Goal: Task Accomplishment & Management: Manage account settings

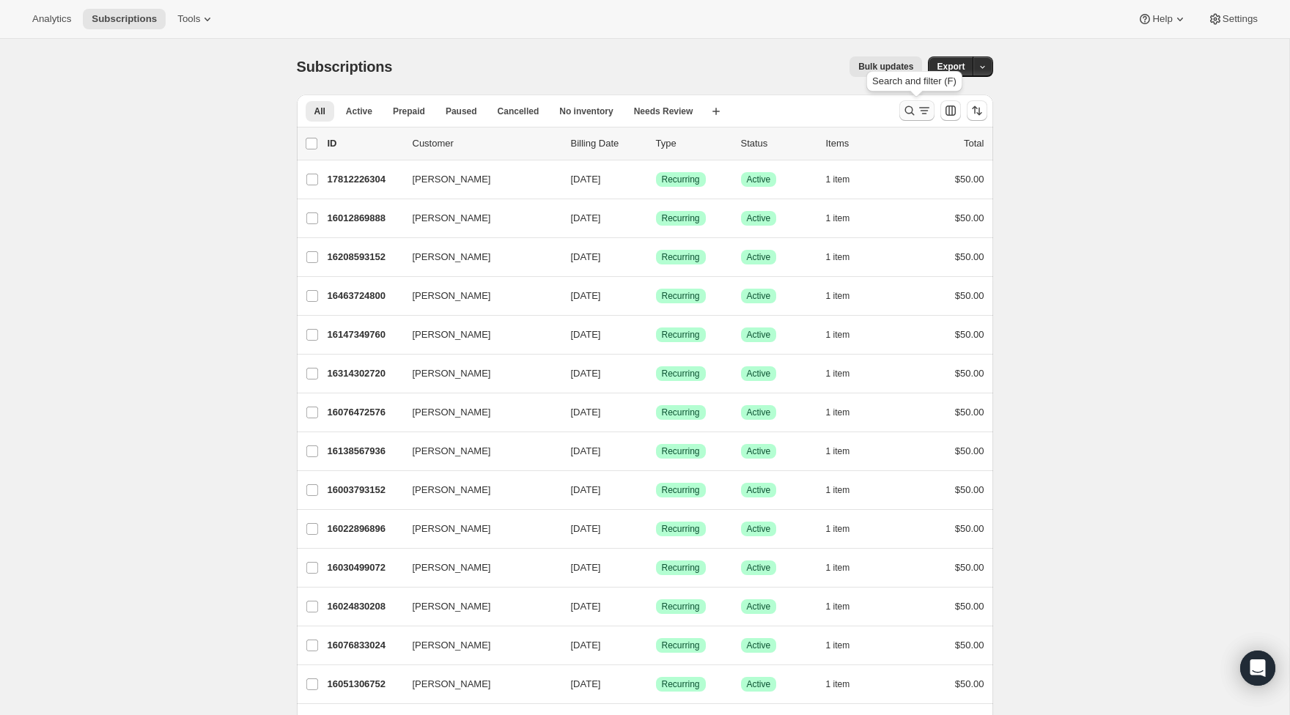
click at [903, 109] on icon "Search and filter results" at bounding box center [909, 110] width 15 height 15
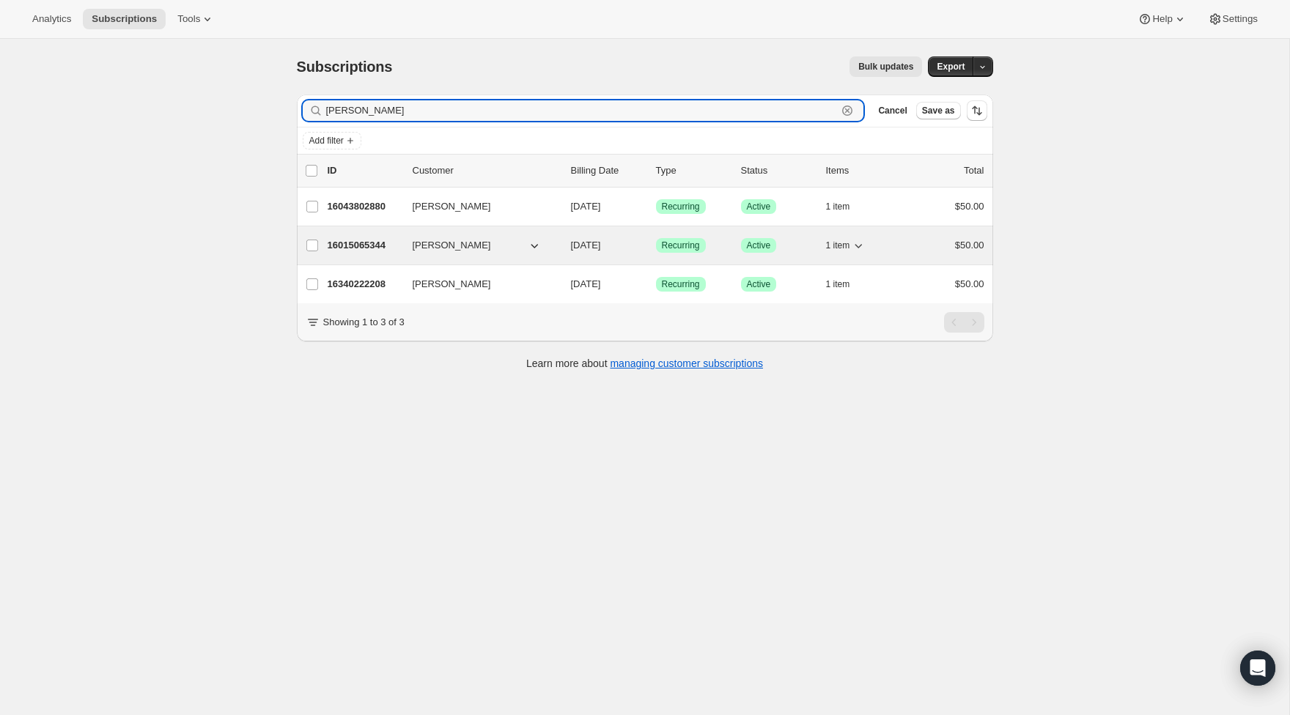
type input "Aidan"
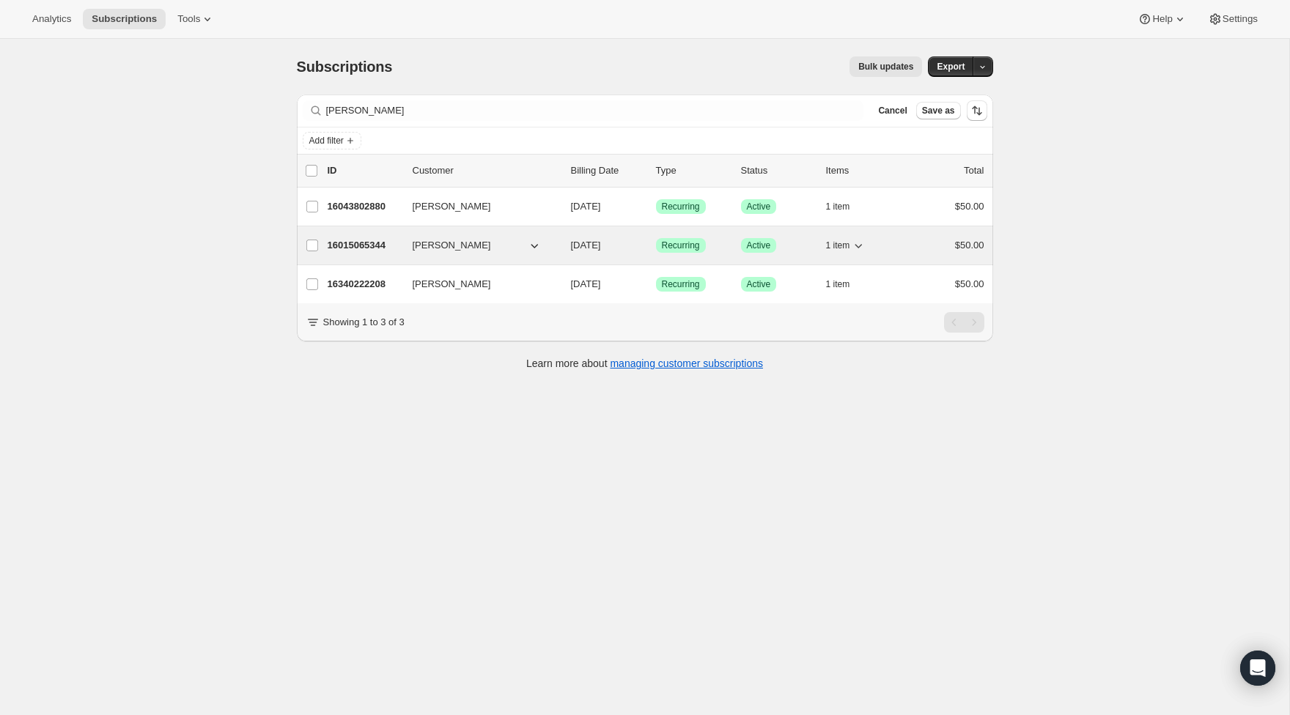
click at [377, 245] on p "16015065344" at bounding box center [364, 245] width 73 height 15
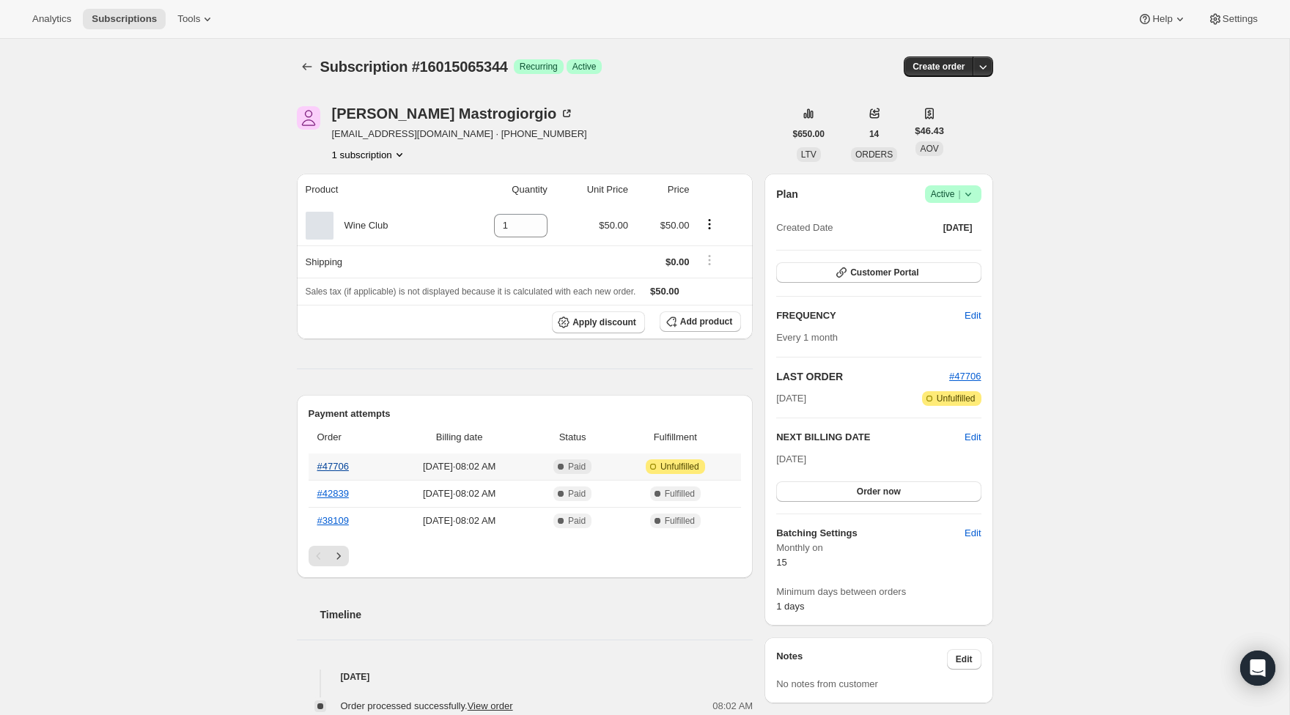
click at [332, 467] on link "#47706" at bounding box center [333, 466] width 32 height 11
click at [307, 63] on icon "Subscriptions" at bounding box center [307, 66] width 15 height 15
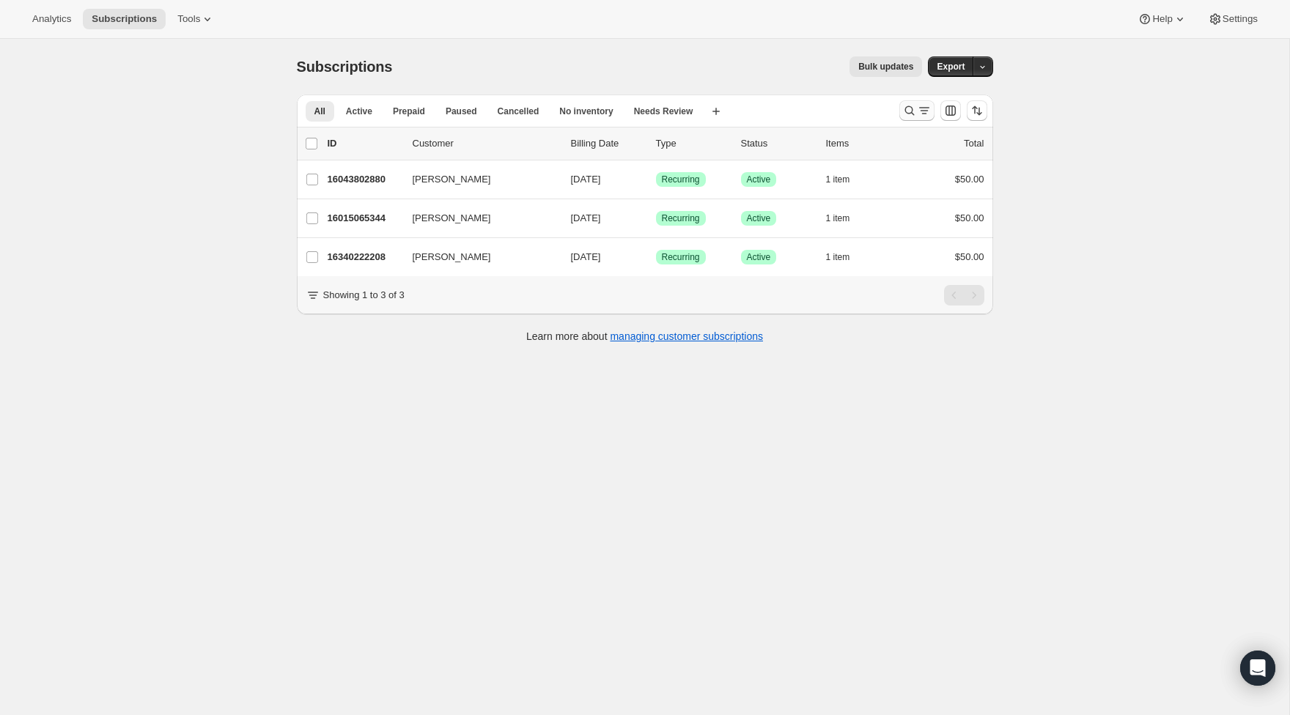
click at [909, 112] on icon "Search and filter results" at bounding box center [909, 110] width 15 height 15
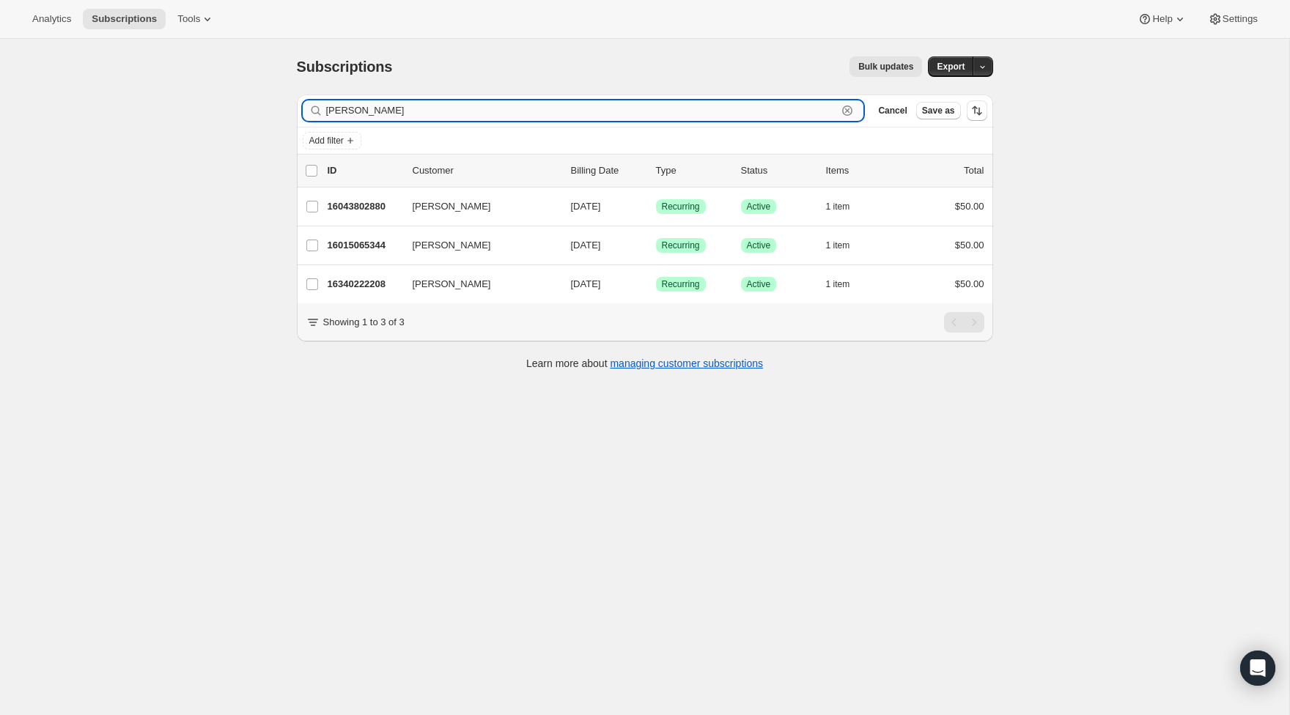
click at [848, 111] on icon "button" at bounding box center [847, 110] width 15 height 15
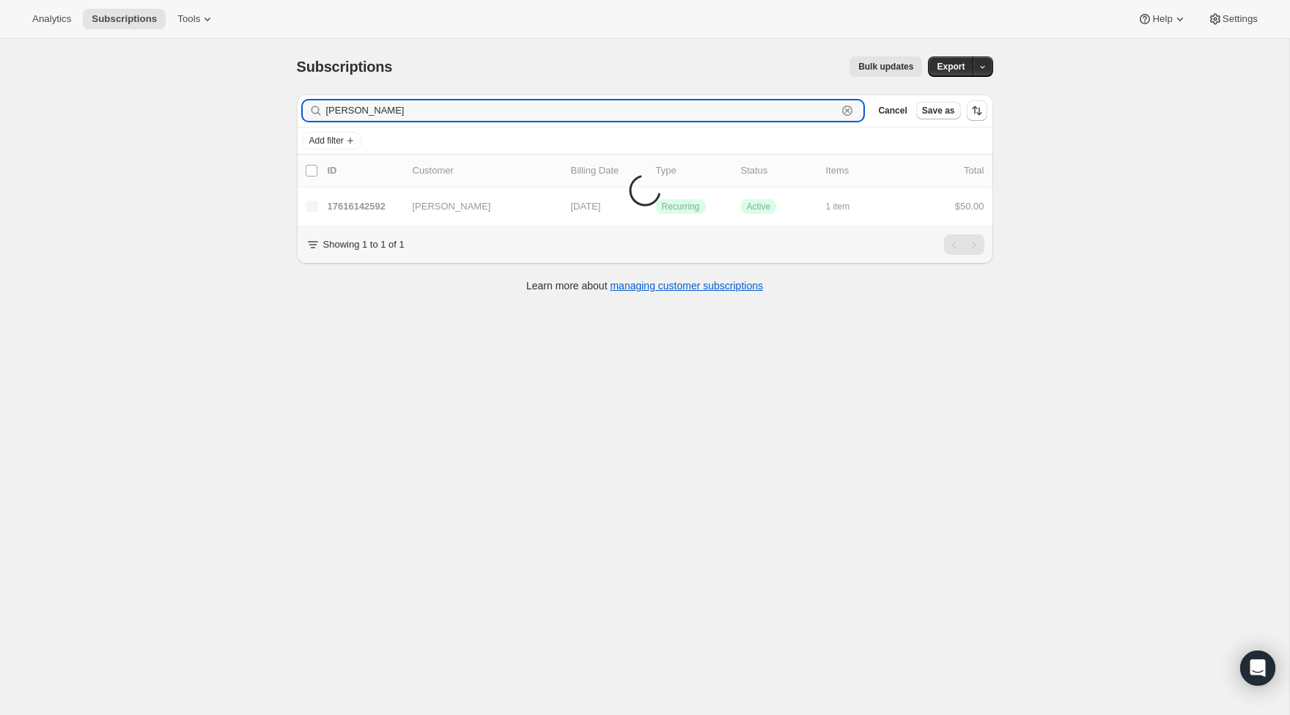
scroll to position [2, 0]
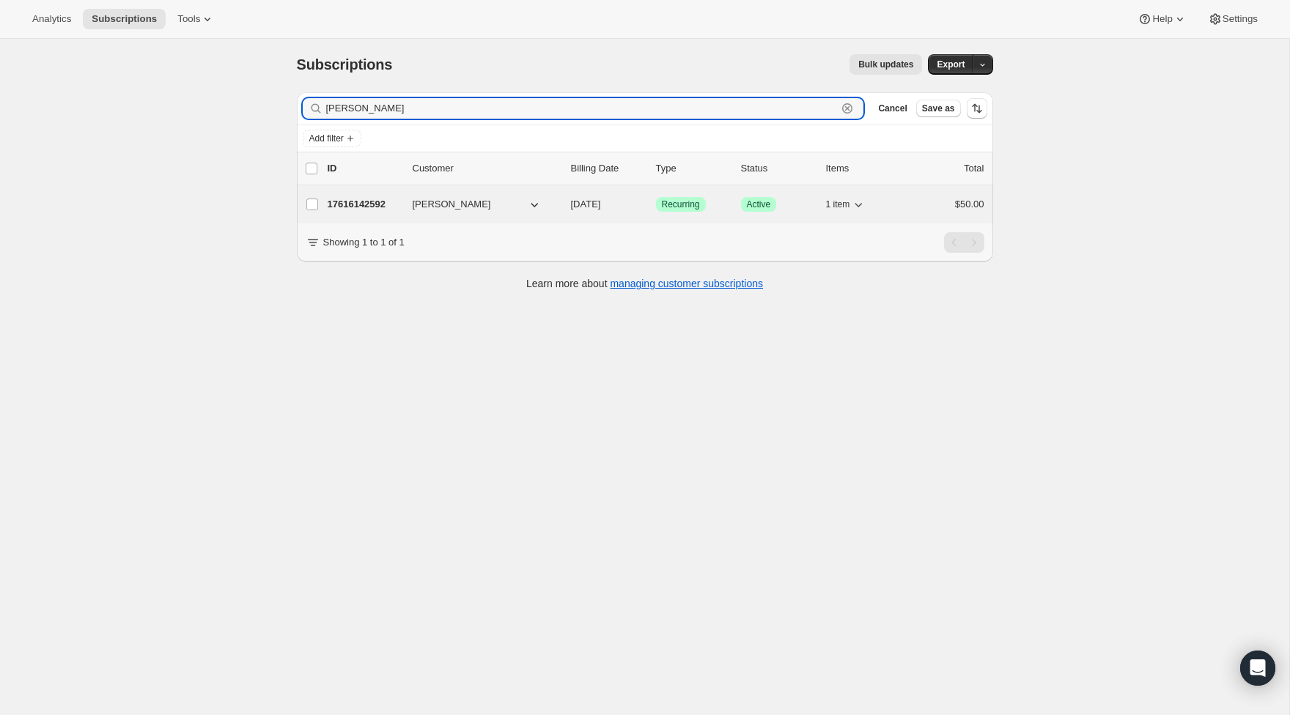
type input "Gwenn"
click at [366, 210] on p "17616142592" at bounding box center [364, 204] width 73 height 15
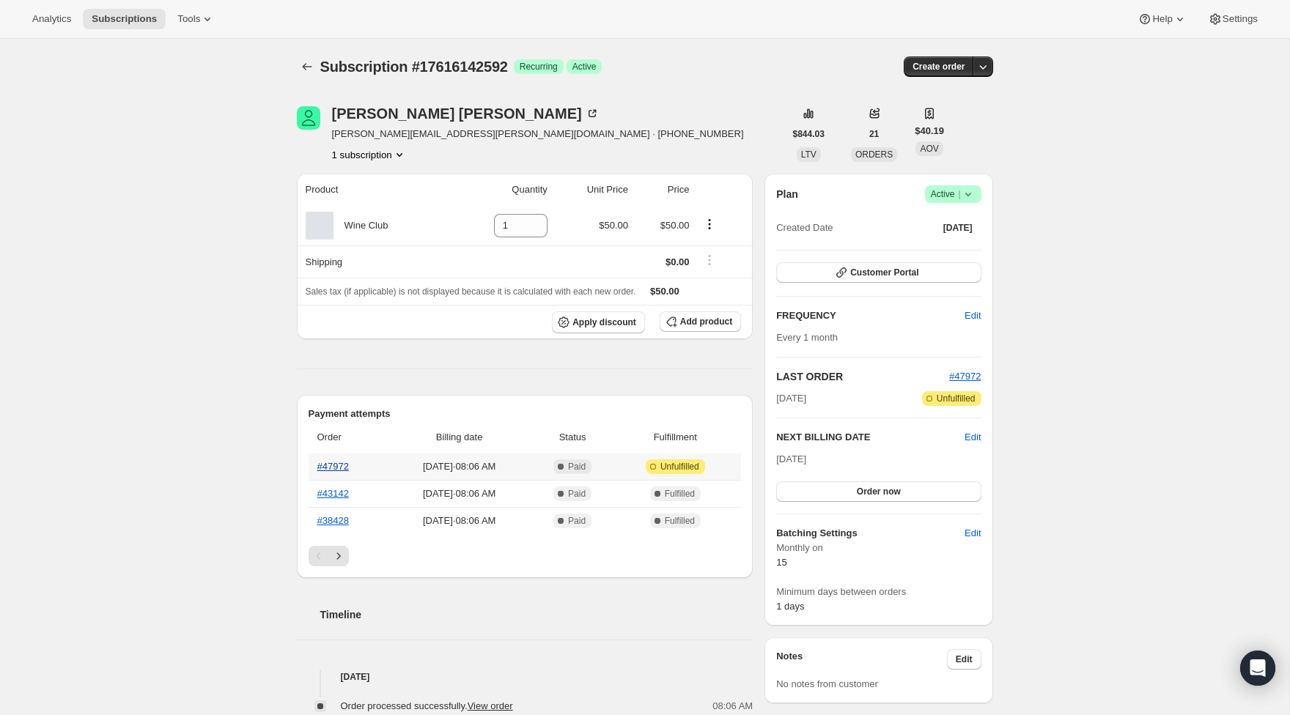
click at [333, 463] on link "#47972" at bounding box center [333, 466] width 32 height 11
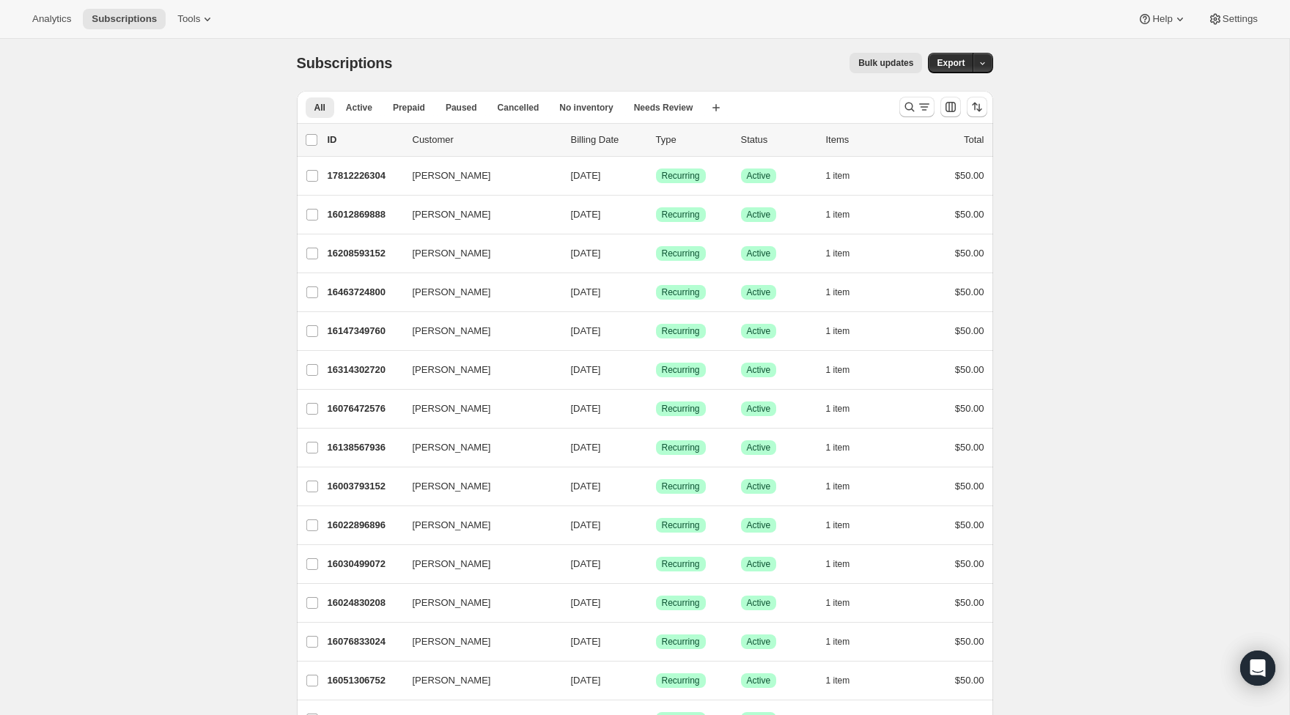
scroll to position [4, 0]
click at [914, 105] on icon "Search and filter results" at bounding box center [909, 106] width 15 height 15
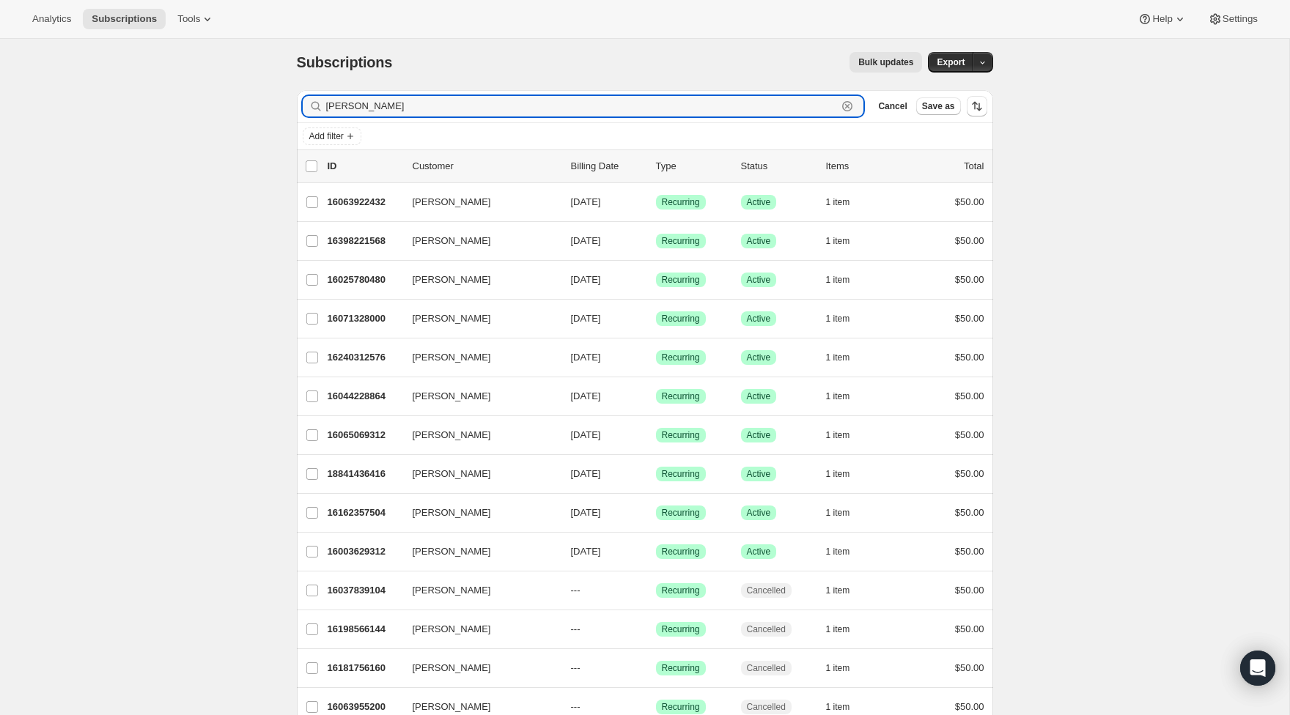
scroll to position [5, 0]
click at [328, 106] on input "Cole" at bounding box center [581, 105] width 511 height 21
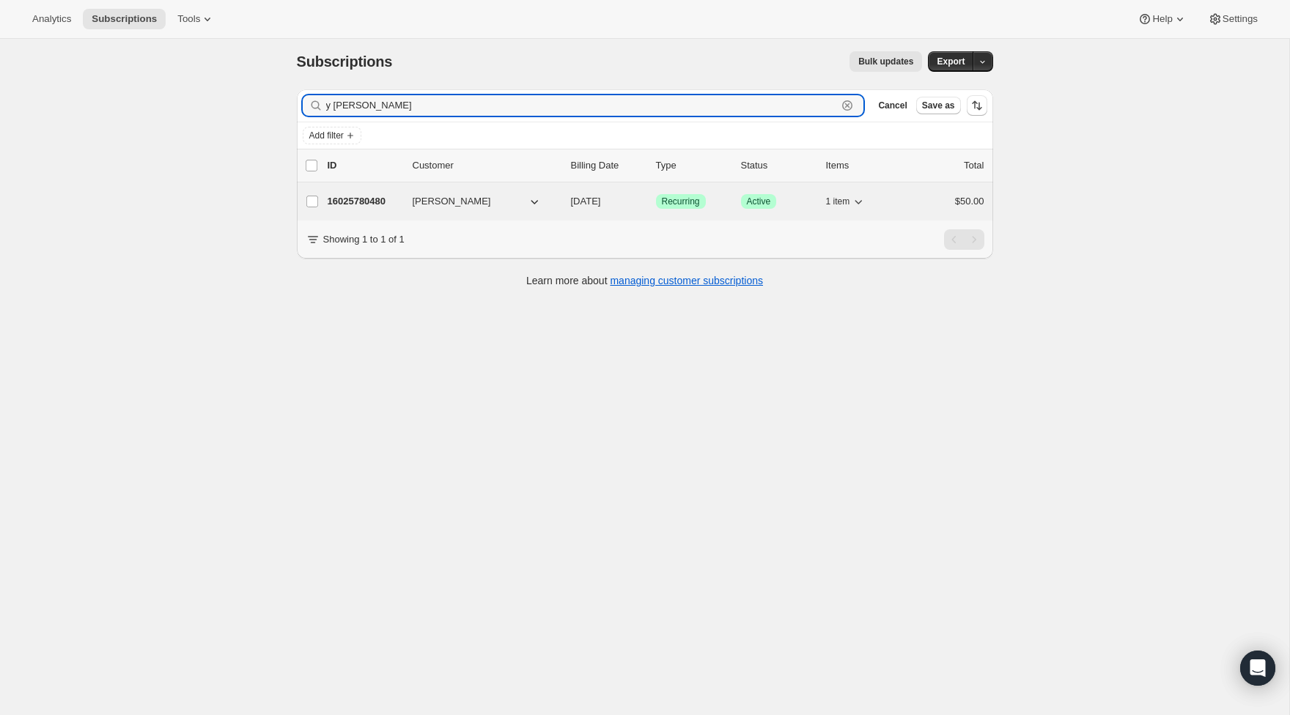
type input "y Cole"
click at [342, 201] on p "16025780480" at bounding box center [364, 201] width 73 height 15
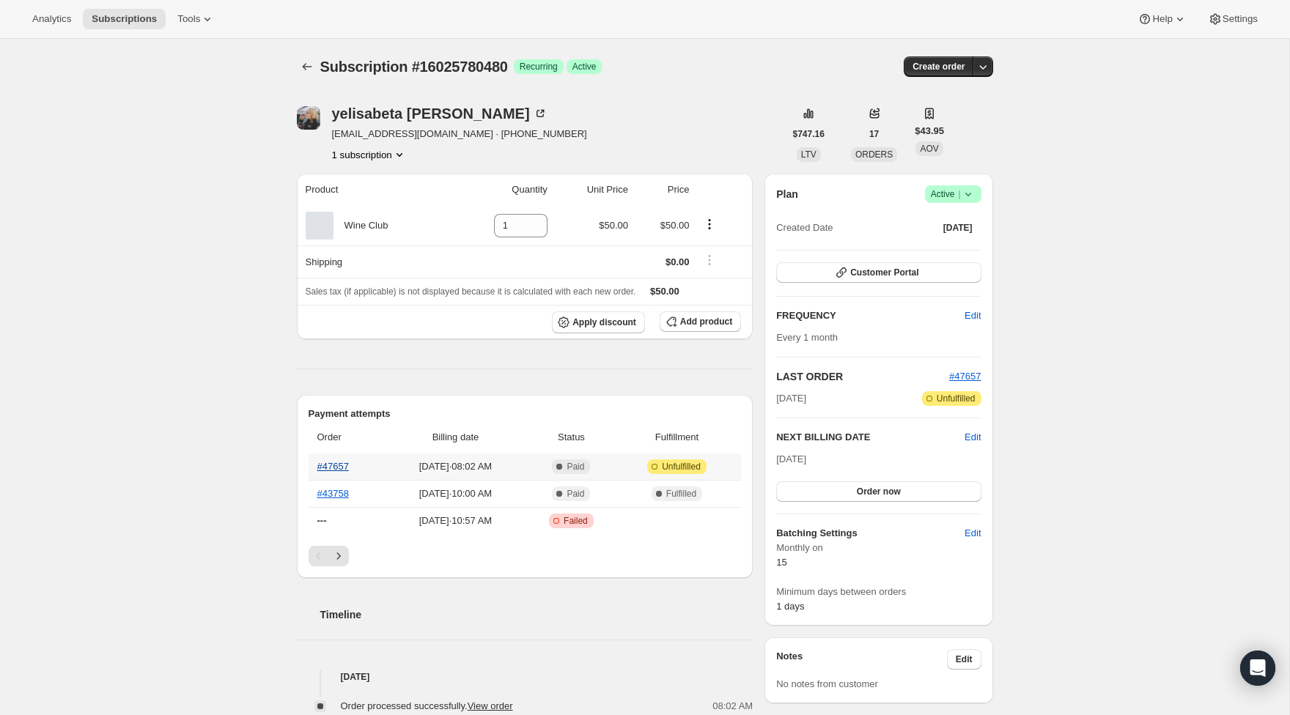
click at [346, 462] on link "#47657" at bounding box center [333, 466] width 32 height 11
click at [306, 62] on icon "Subscriptions" at bounding box center [307, 66] width 15 height 15
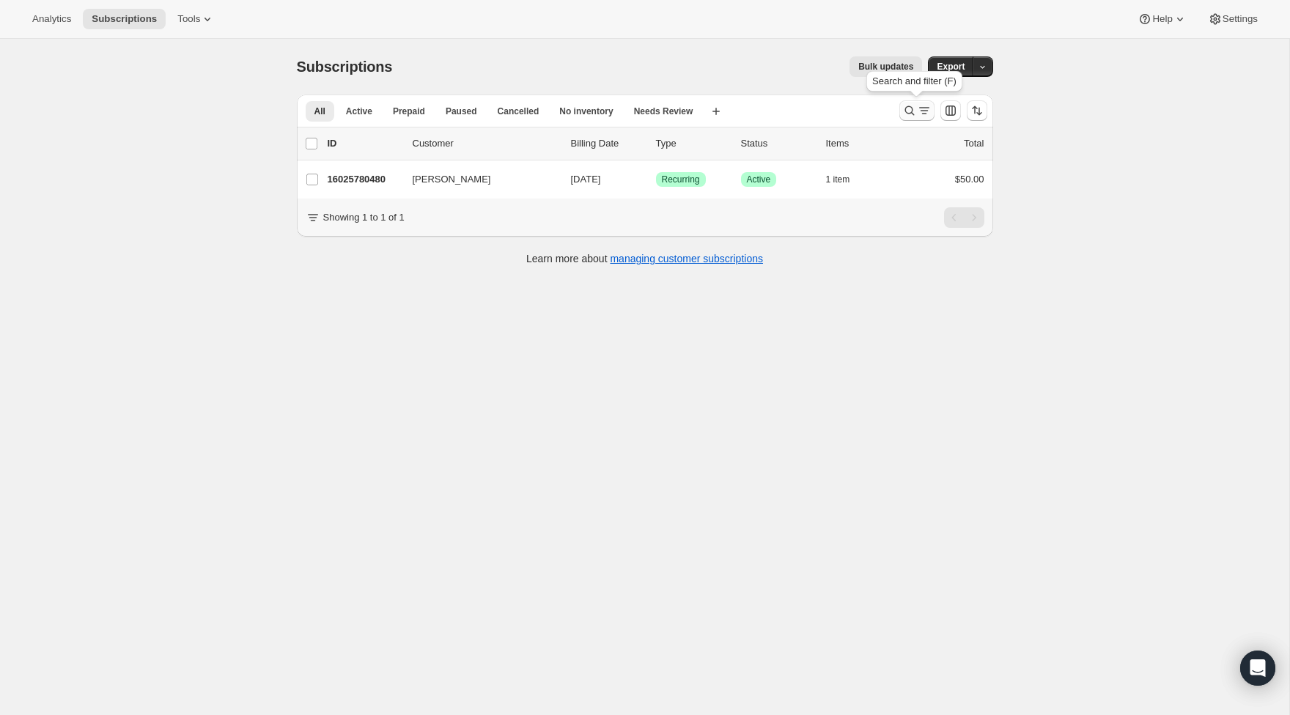
click at [915, 114] on icon "Search and filter results" at bounding box center [909, 110] width 15 height 15
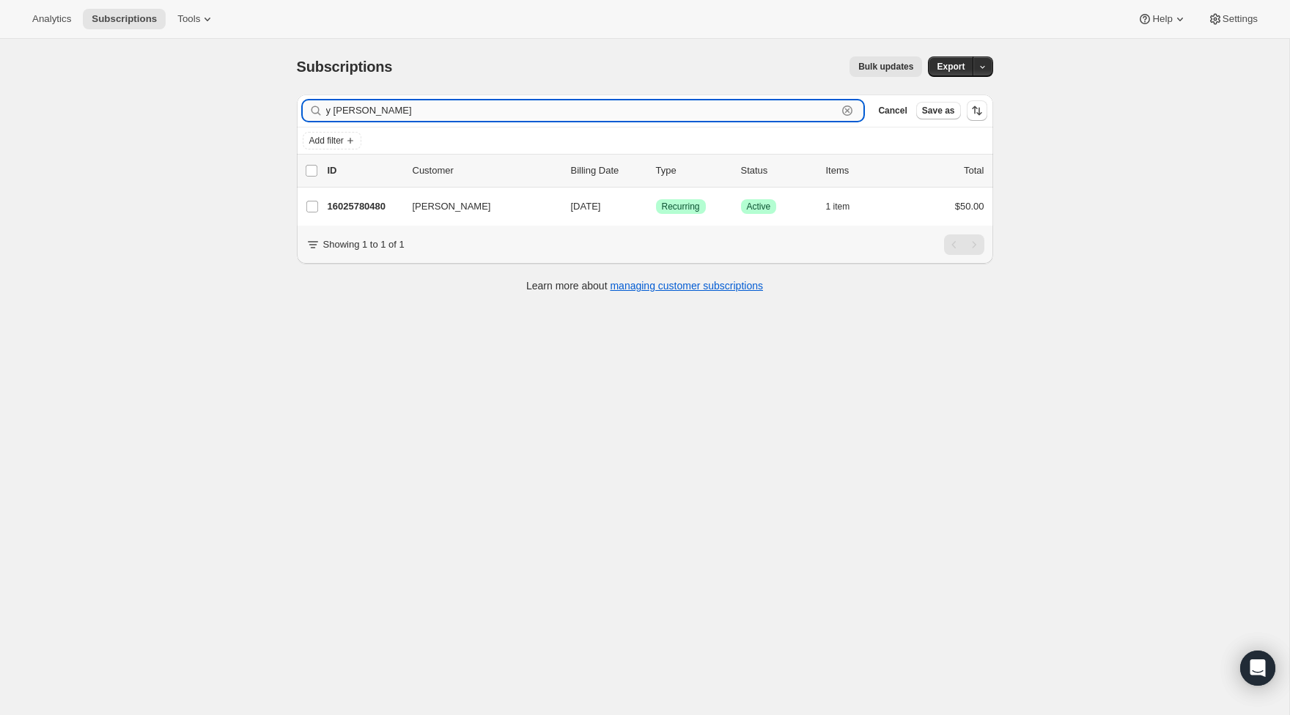
click at [797, 110] on input "y Cole" at bounding box center [581, 110] width 511 height 21
click at [797, 109] on input "y Cole" at bounding box center [581, 110] width 511 height 21
click at [795, 111] on input "martha bennett" at bounding box center [581, 110] width 511 height 21
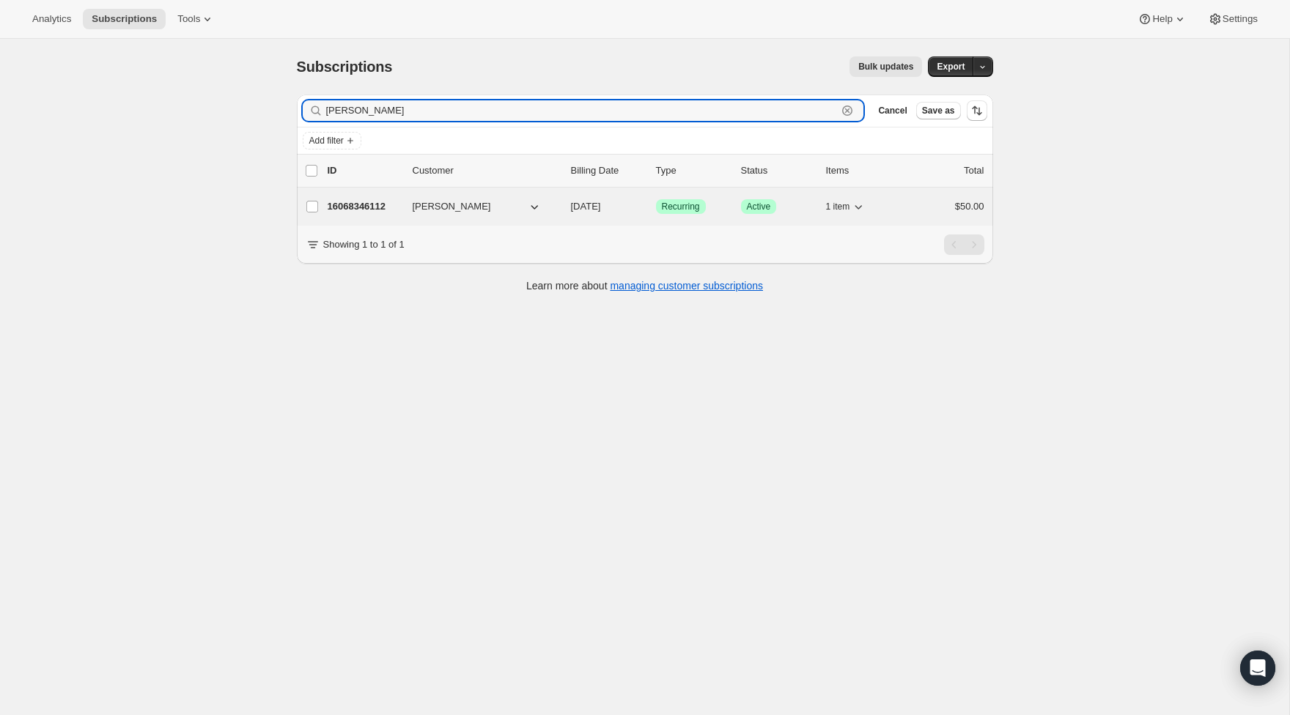
type input "martha bennett"
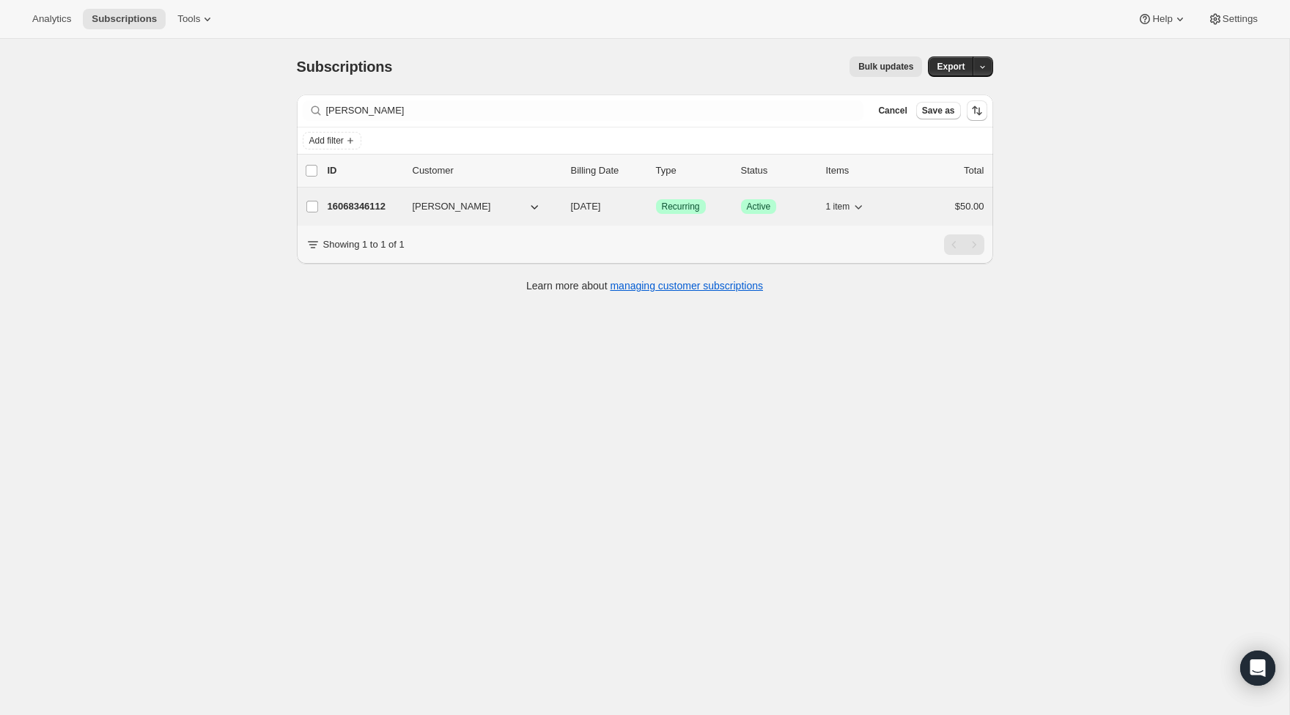
click at [388, 212] on p "16068346112" at bounding box center [364, 206] width 73 height 15
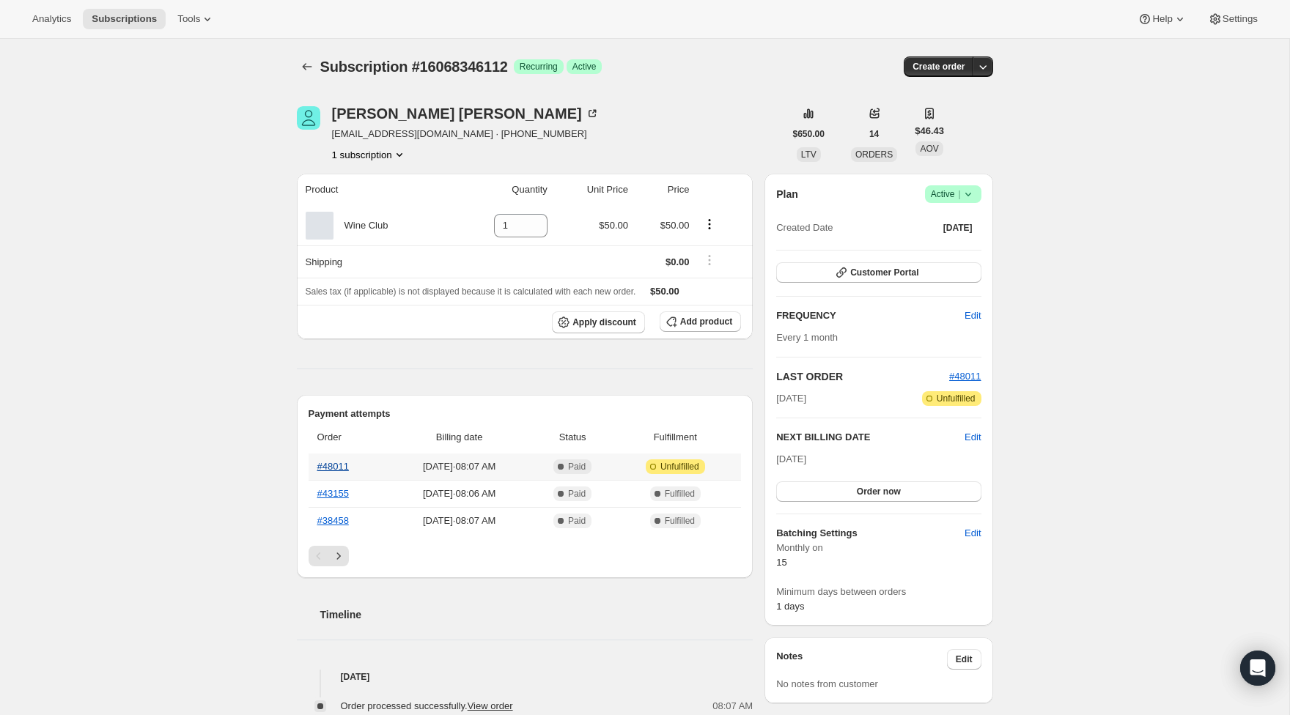
click at [325, 467] on link "#48011" at bounding box center [333, 466] width 32 height 11
click at [317, 64] on button "Subscriptions" at bounding box center [307, 66] width 21 height 21
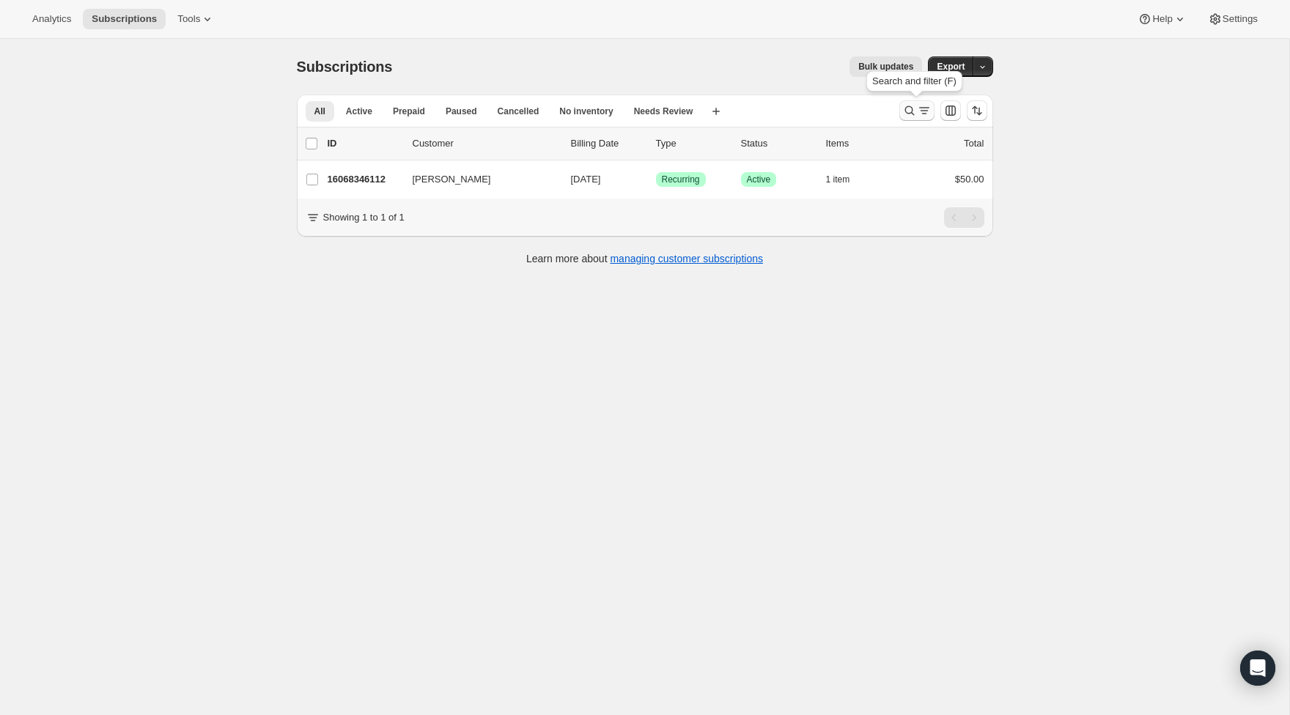
click at [902, 113] on icon "Search and filter results" at bounding box center [909, 110] width 15 height 15
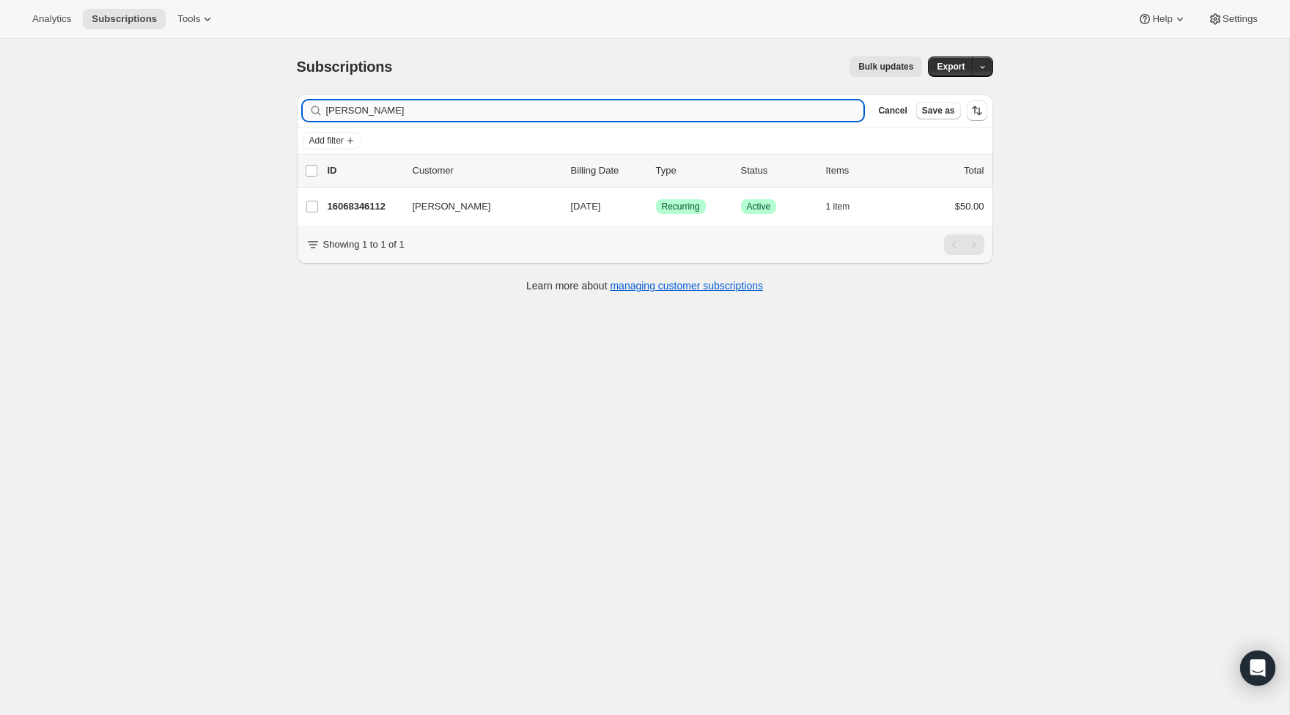
click at [346, 111] on input "martha bennett" at bounding box center [595, 110] width 538 height 21
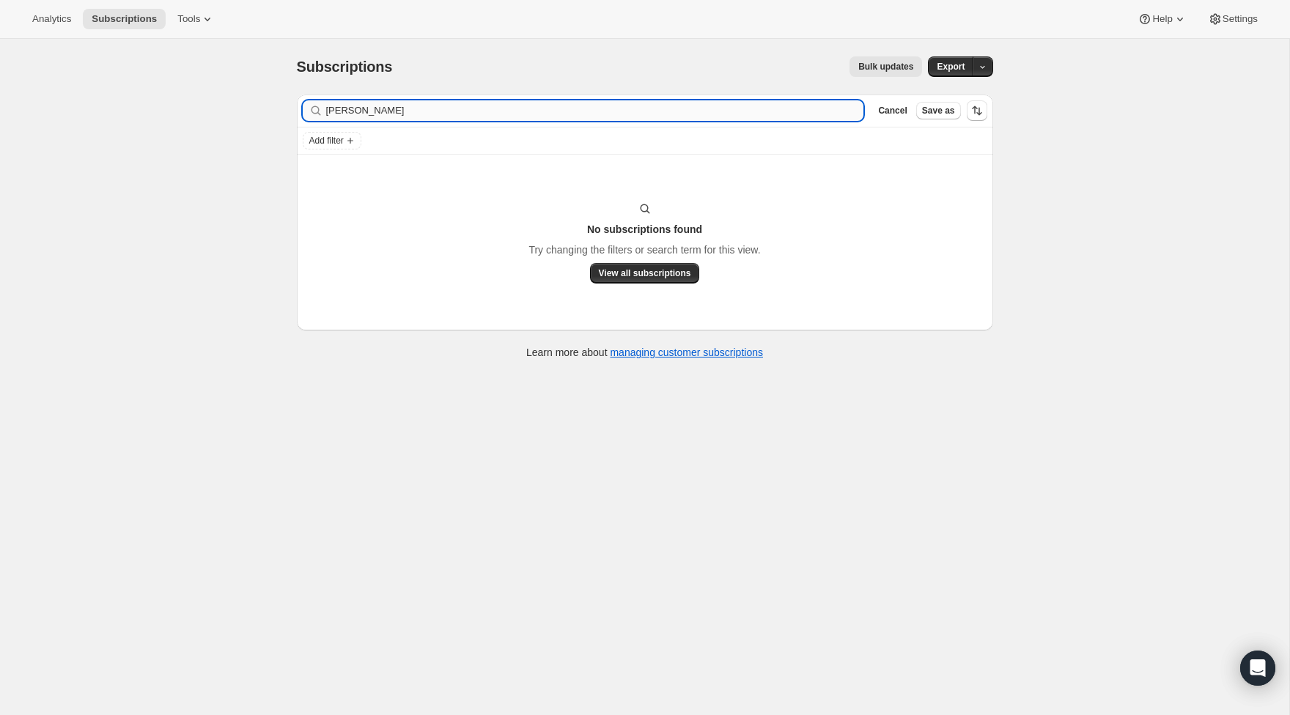
drag, startPoint x: 346, startPoint y: 111, endPoint x: 379, endPoint y: 108, distance: 33.2
click at [379, 108] on input "Betty bennett" at bounding box center [595, 110] width 538 height 21
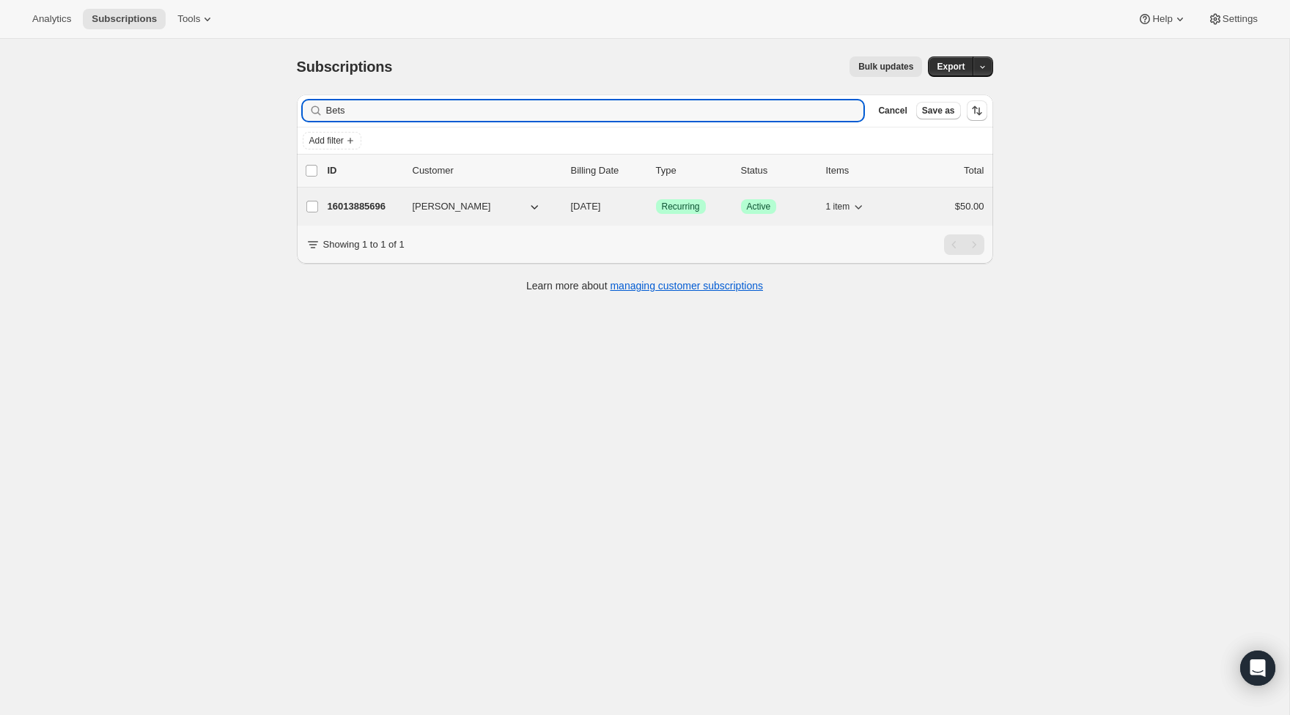
type input "Bets"
click at [362, 199] on p "16013885696" at bounding box center [364, 206] width 73 height 15
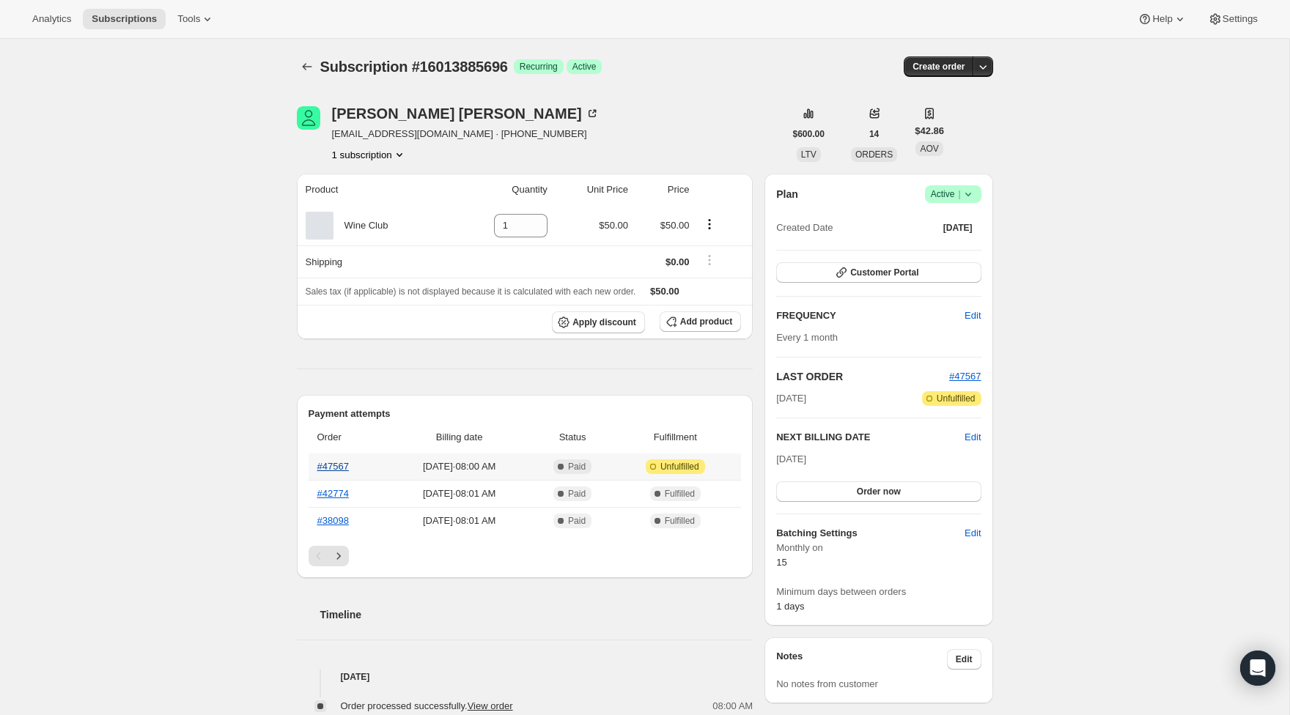
click at [338, 465] on link "#47567" at bounding box center [333, 466] width 32 height 11
click at [328, 468] on link "#47567" at bounding box center [333, 466] width 32 height 11
click at [310, 70] on icon "Subscriptions" at bounding box center [307, 66] width 15 height 15
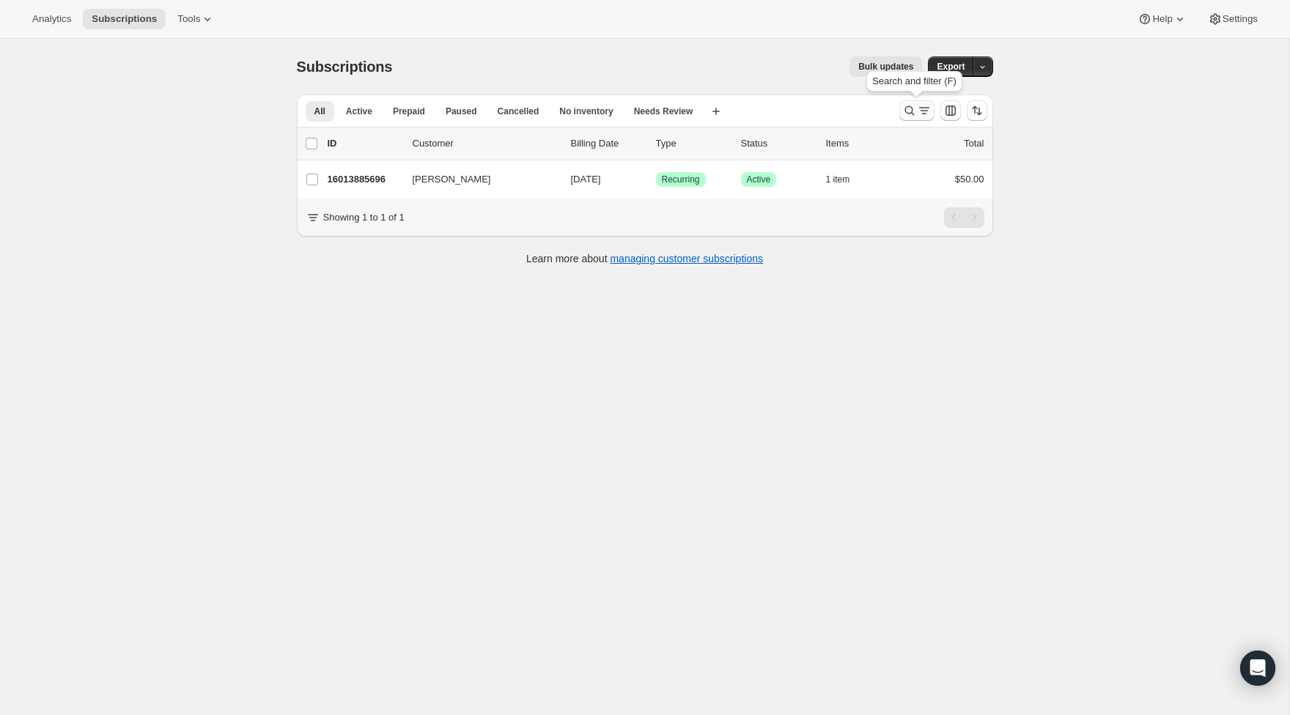
click at [918, 111] on icon "Search and filter results" at bounding box center [924, 110] width 15 height 15
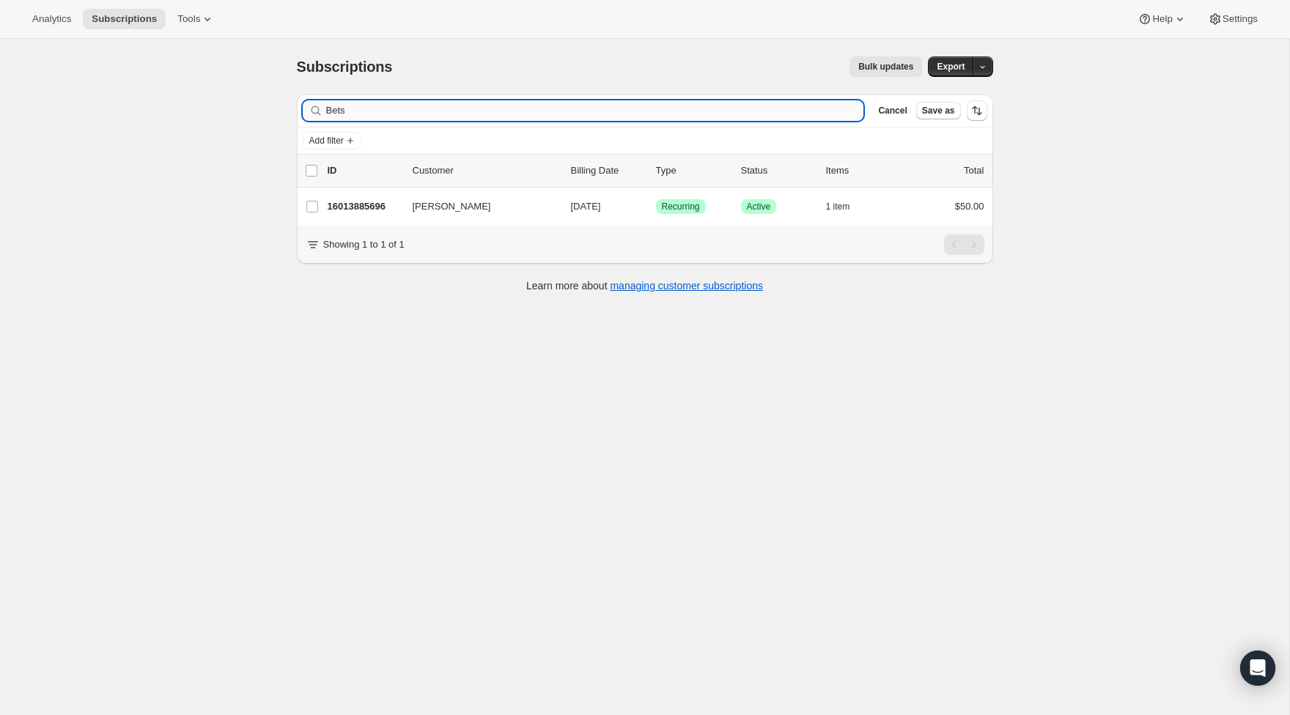
click at [363, 104] on input "Bets" at bounding box center [595, 110] width 538 height 21
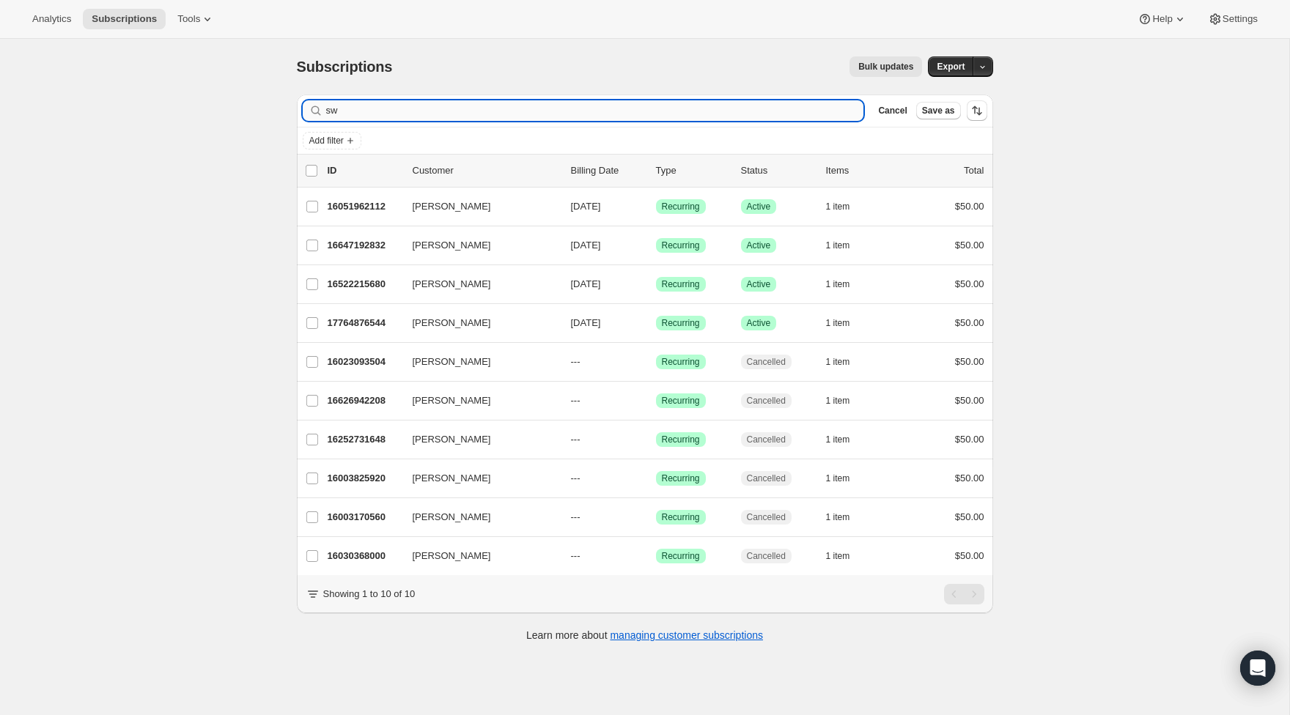
type input "s"
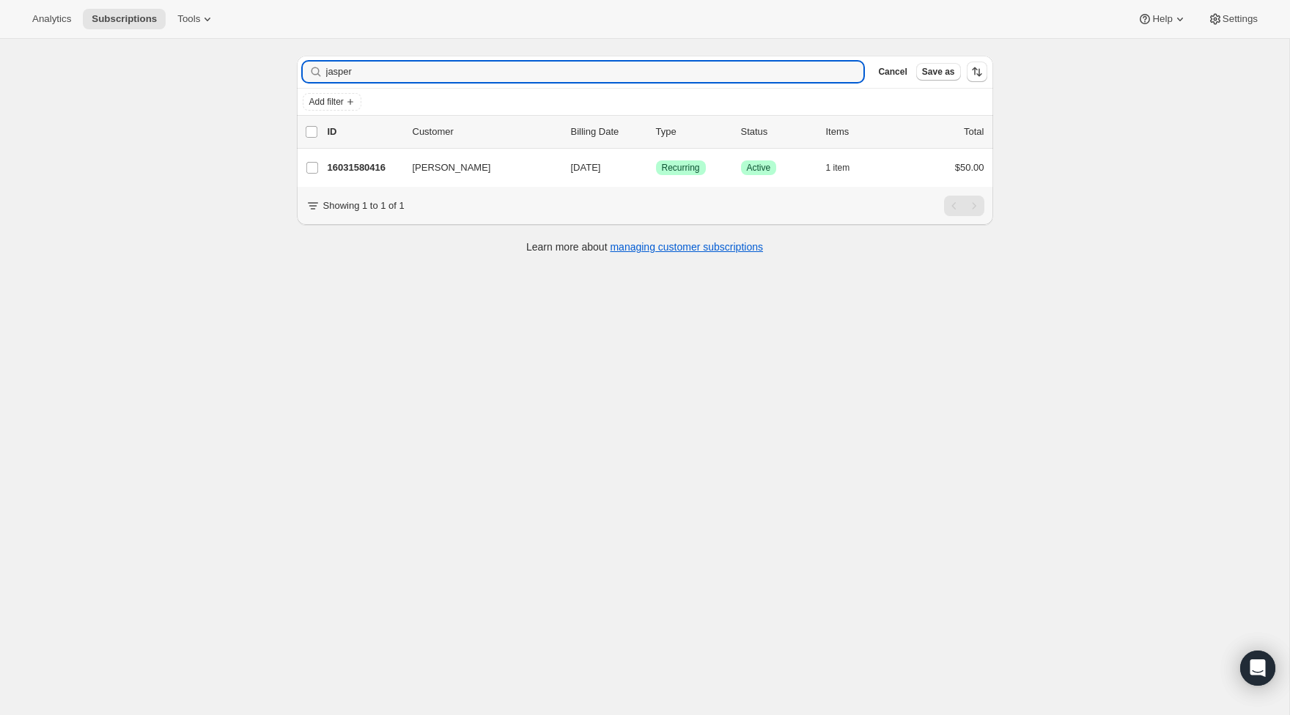
scroll to position [39, 0]
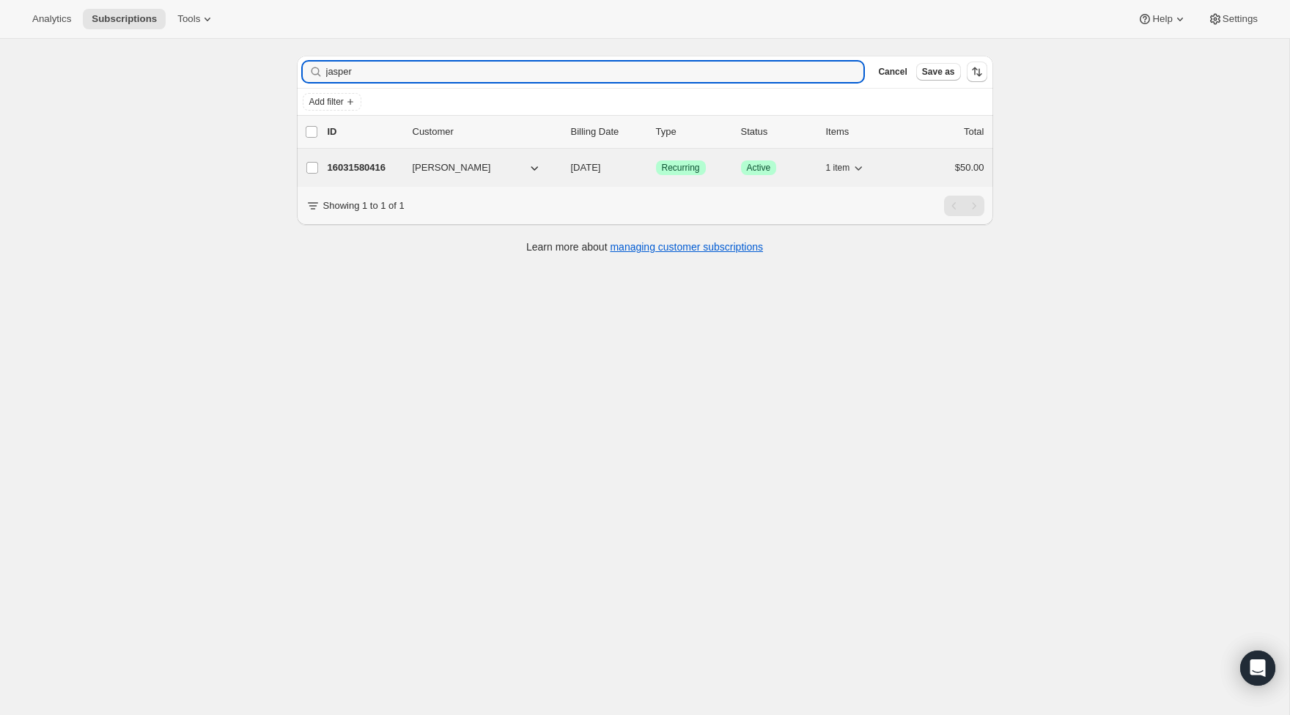
type input "jasper"
click at [344, 170] on p "16031580416" at bounding box center [364, 167] width 73 height 15
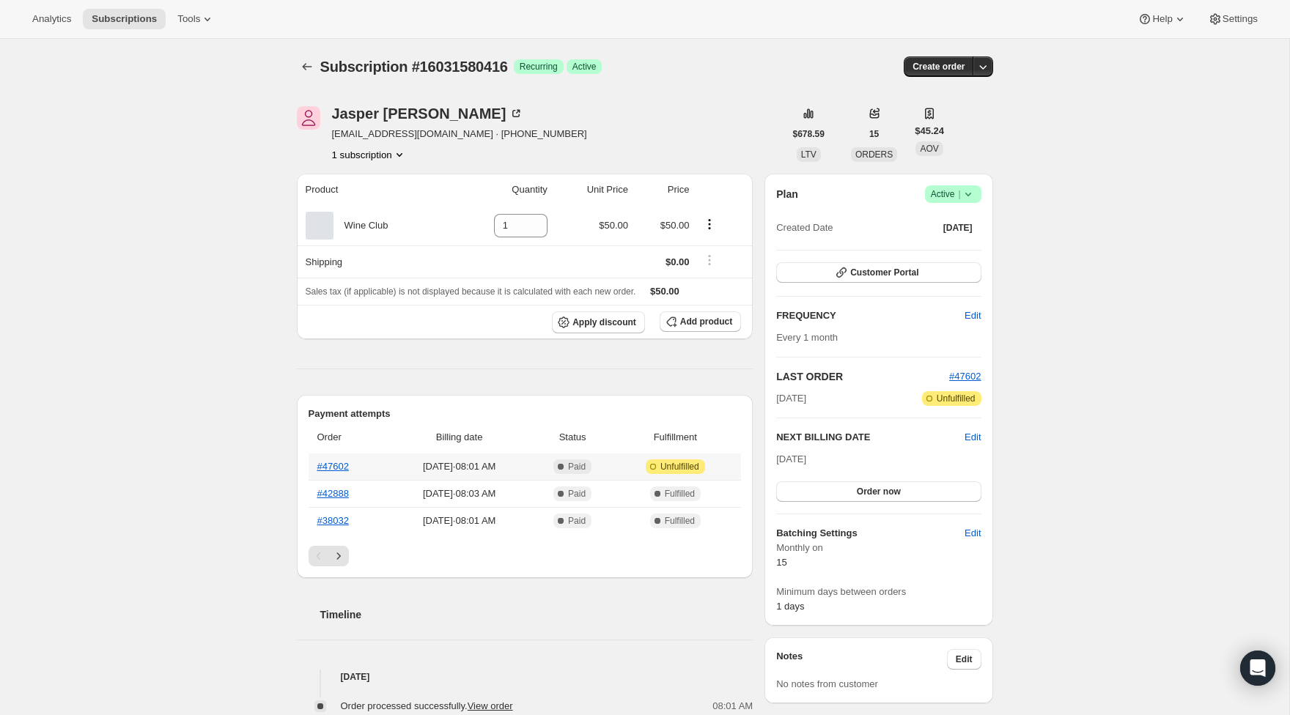
click at [353, 462] on th "#47602" at bounding box center [347, 467] width 79 height 26
click at [342, 466] on link "#47602" at bounding box center [333, 466] width 32 height 11
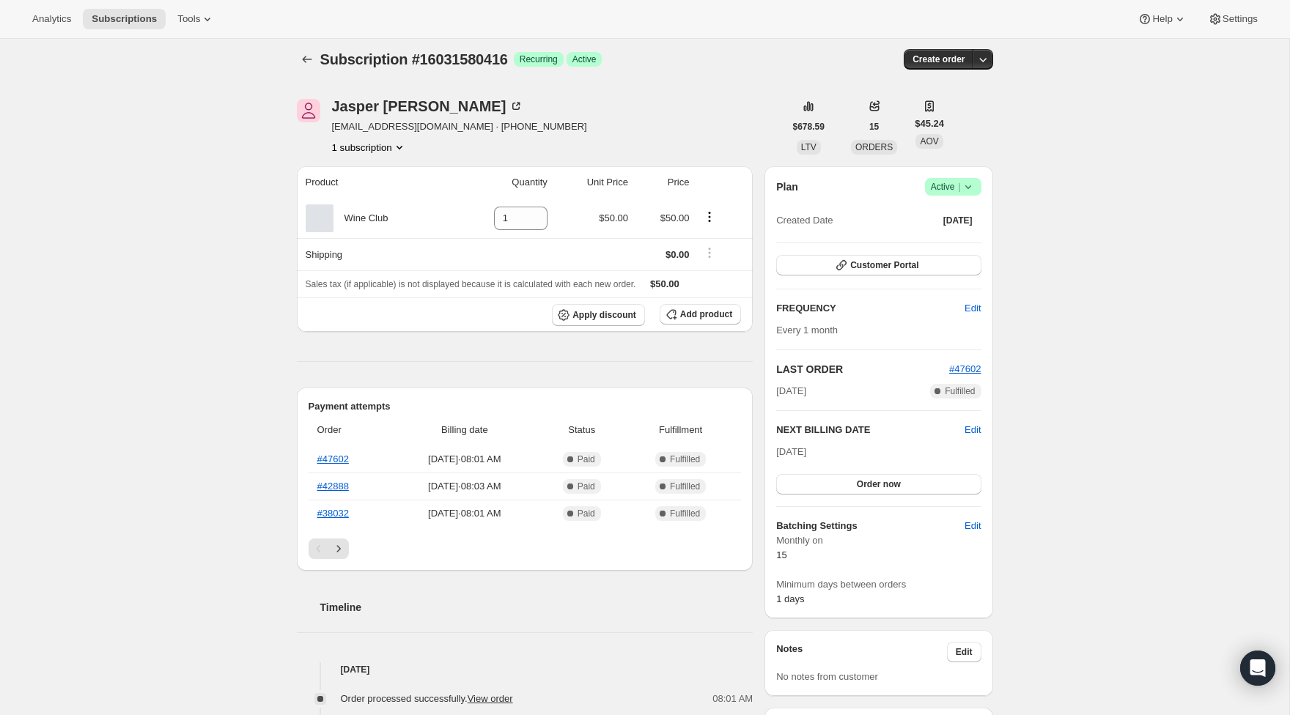
scroll to position [9, 0]
click at [297, 57] on button "Subscriptions" at bounding box center [307, 58] width 21 height 21
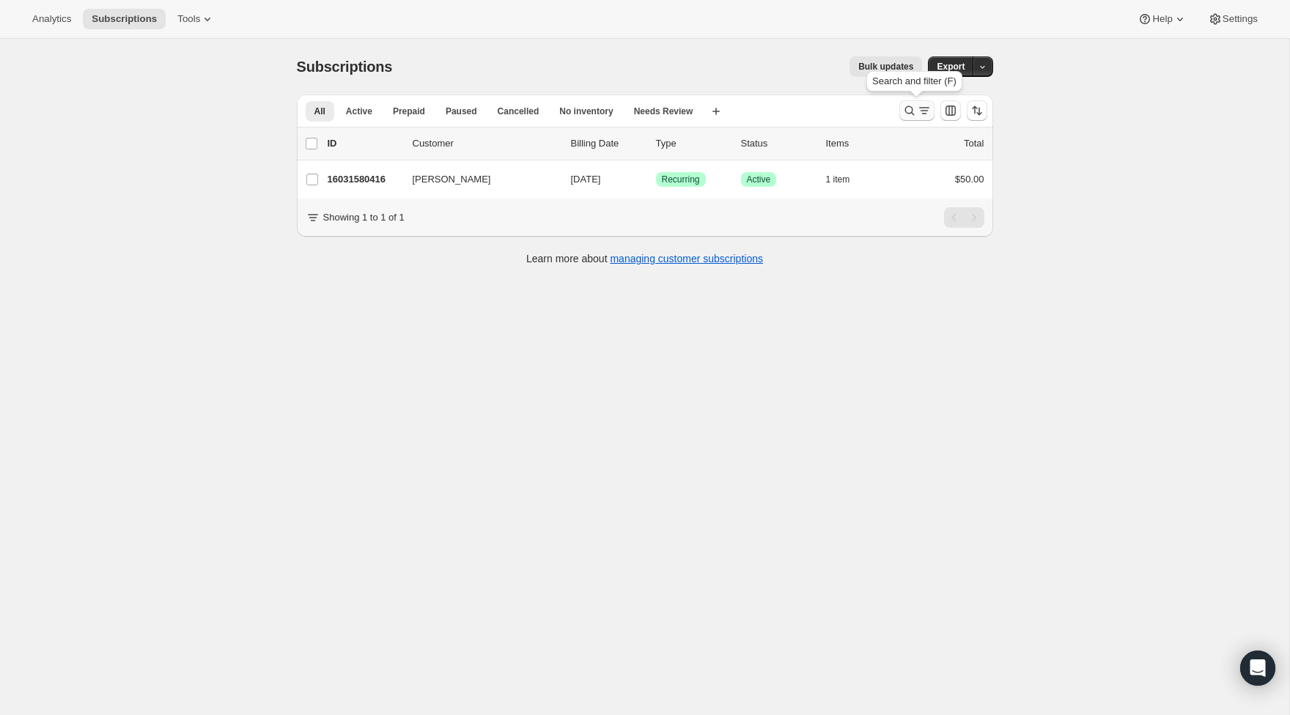
click at [912, 113] on icon "Search and filter results" at bounding box center [909, 110] width 15 height 15
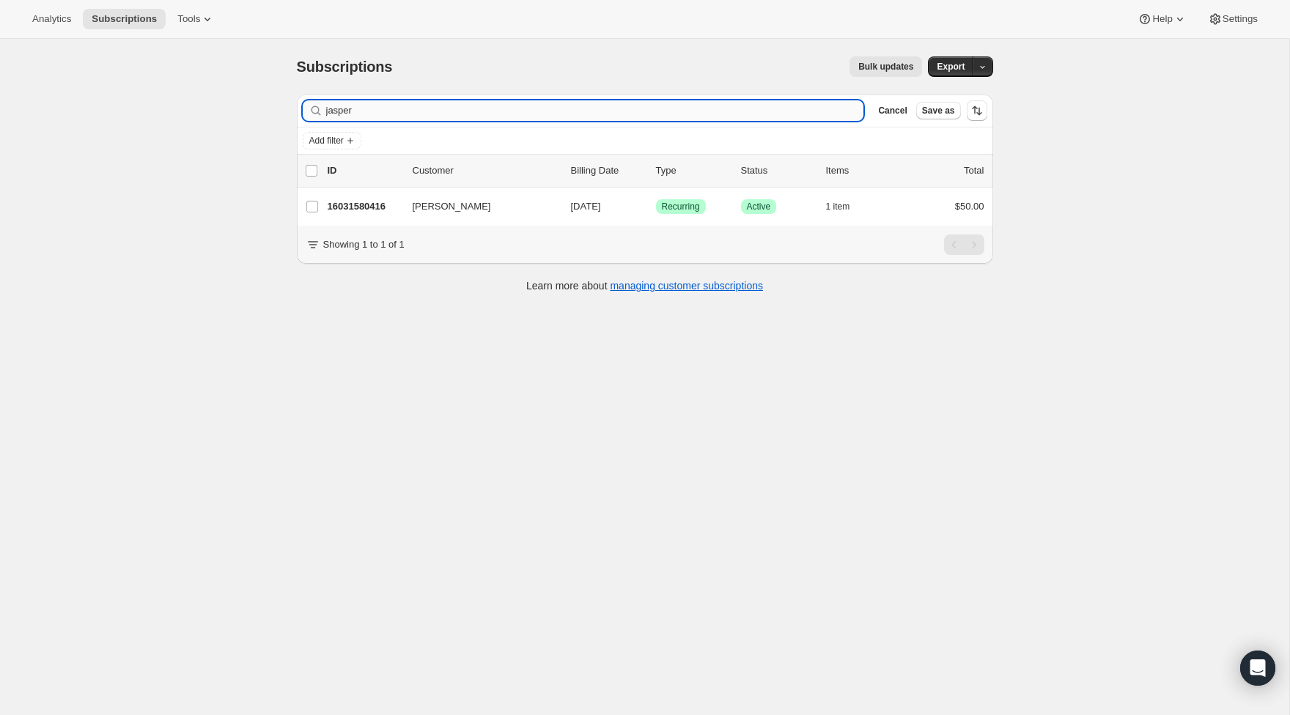
click at [677, 111] on input "jasper" at bounding box center [595, 110] width 538 height 21
click at [676, 111] on input "jasper" at bounding box center [595, 110] width 538 height 21
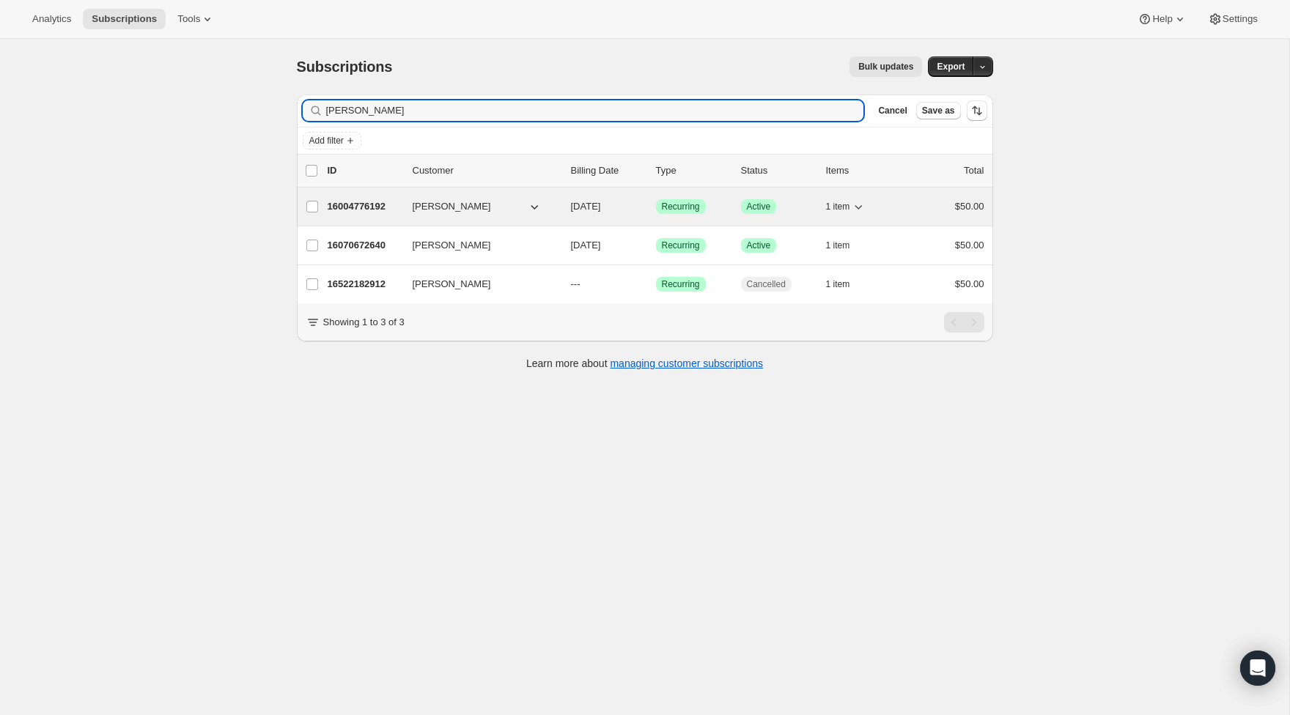
type input "[PERSON_NAME]"
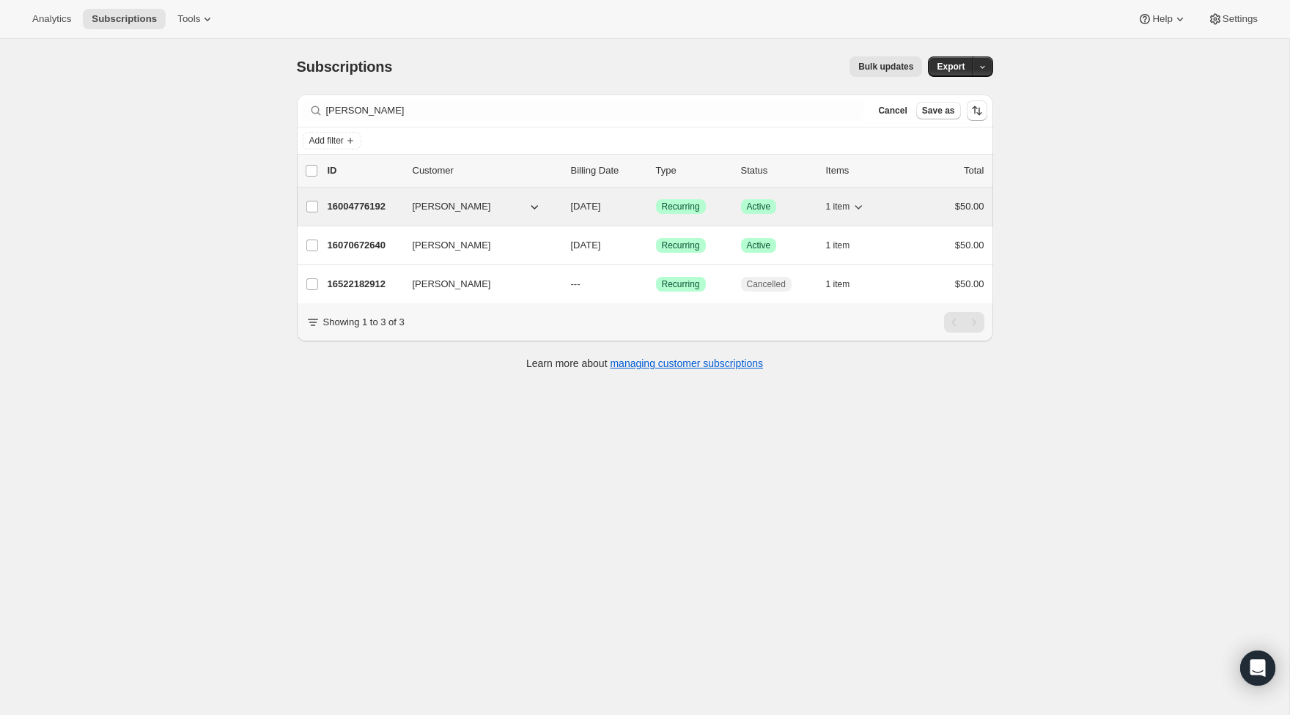
click at [370, 209] on p "16004776192" at bounding box center [364, 206] width 73 height 15
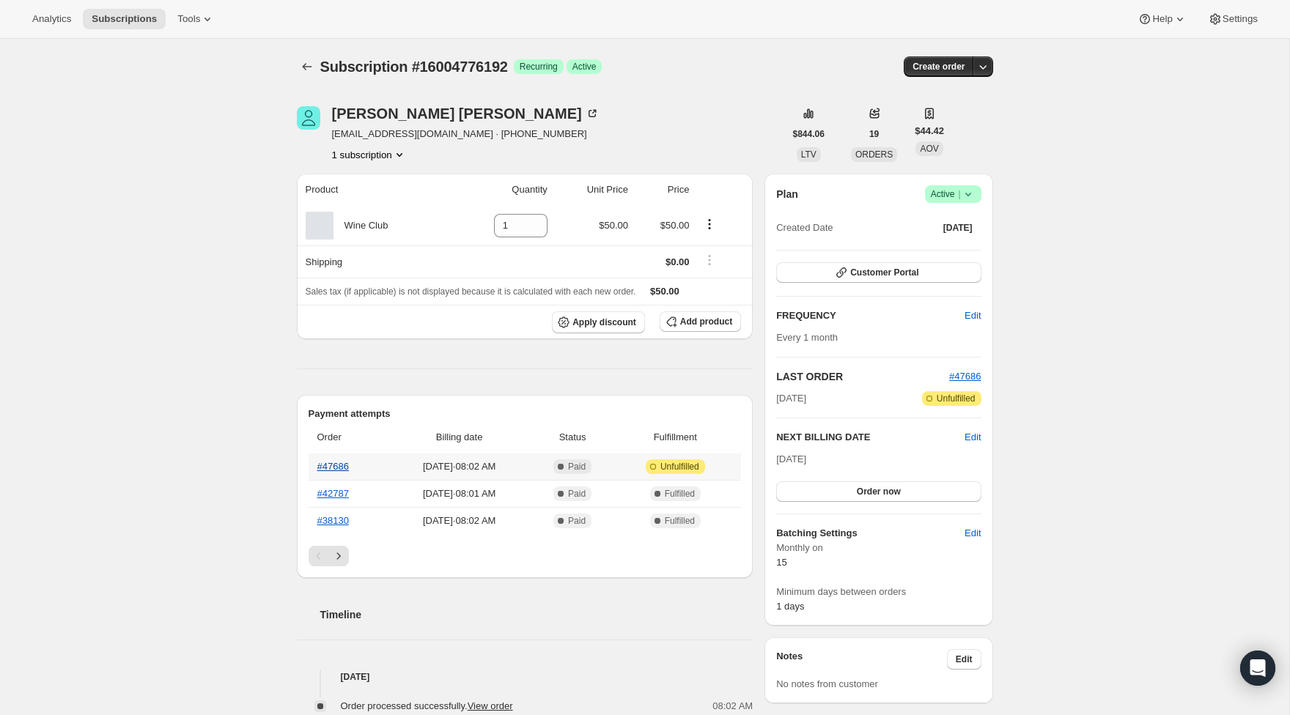
click at [323, 466] on link "#47686" at bounding box center [333, 466] width 32 height 11
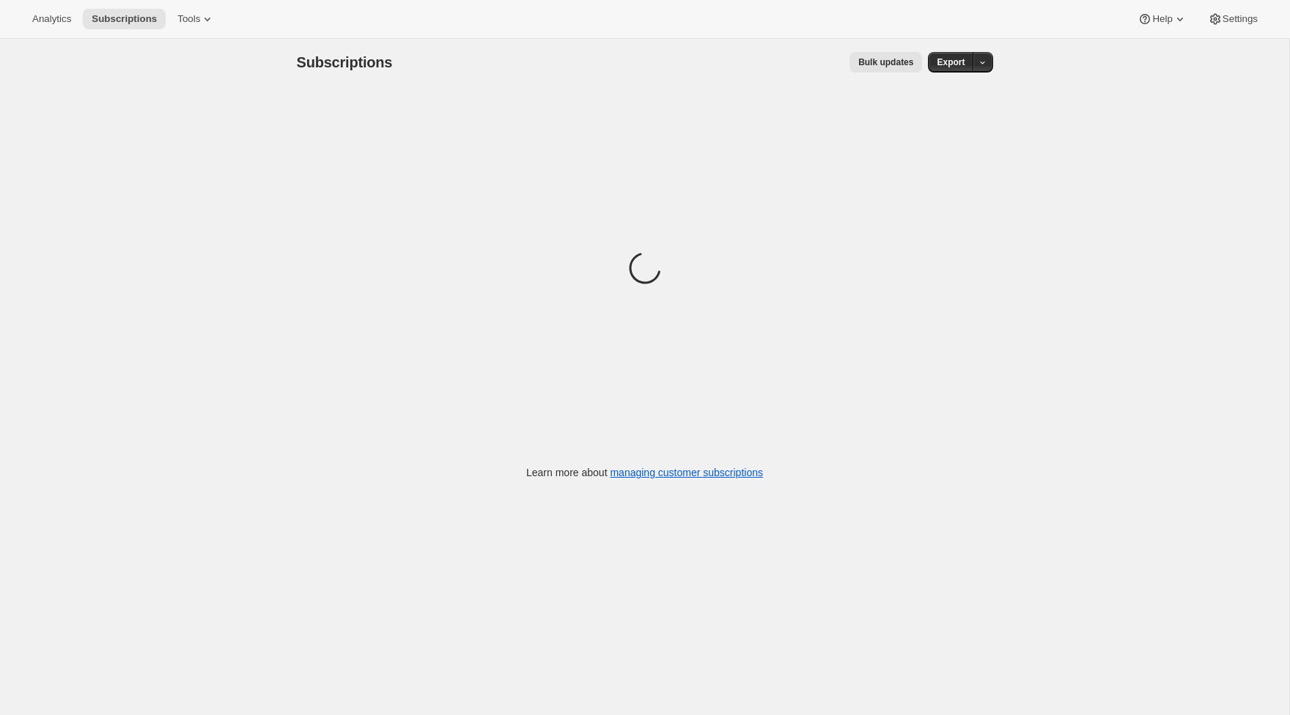
scroll to position [8, 0]
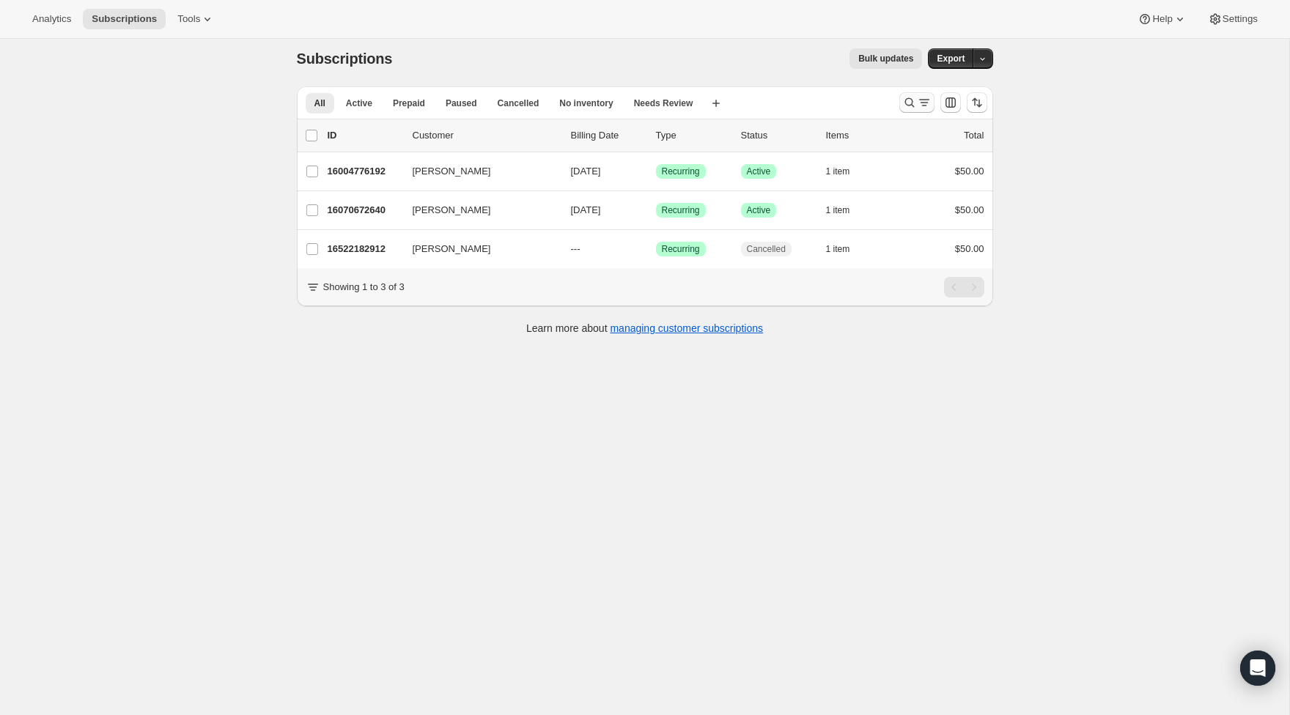
click at [912, 96] on icon "Search and filter results" at bounding box center [909, 102] width 15 height 15
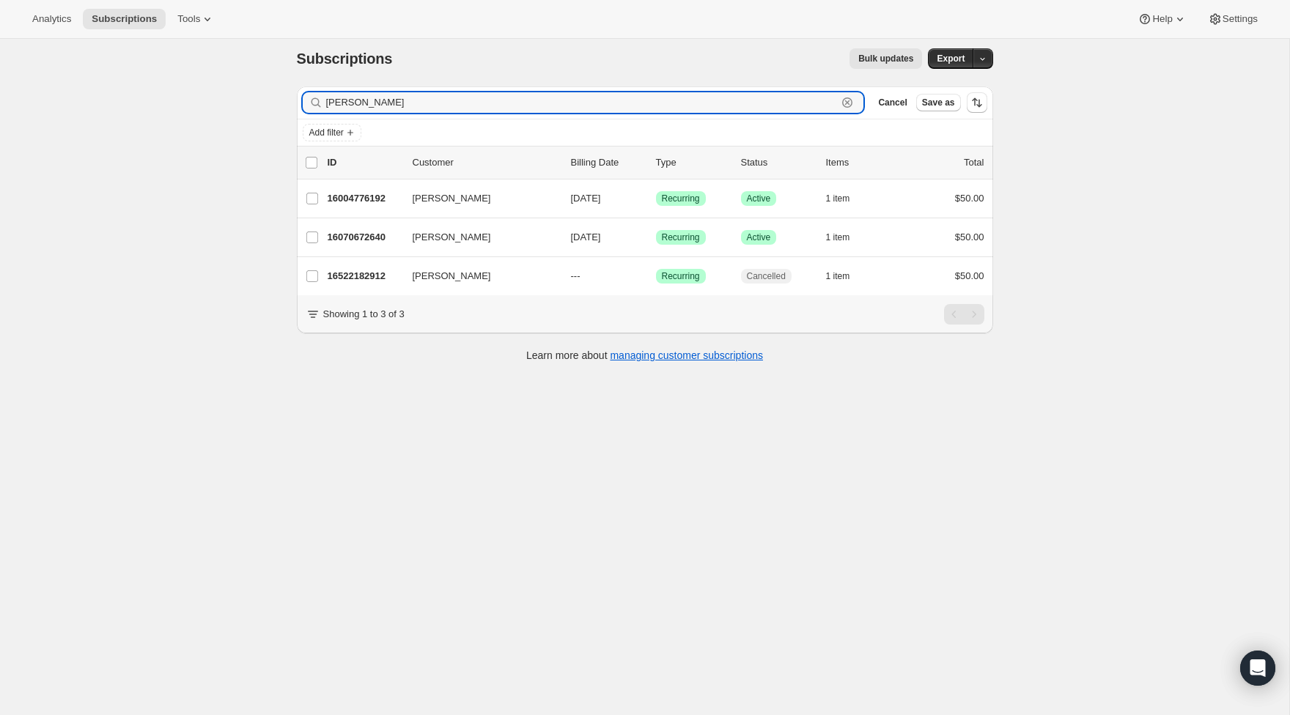
scroll to position [0, 0]
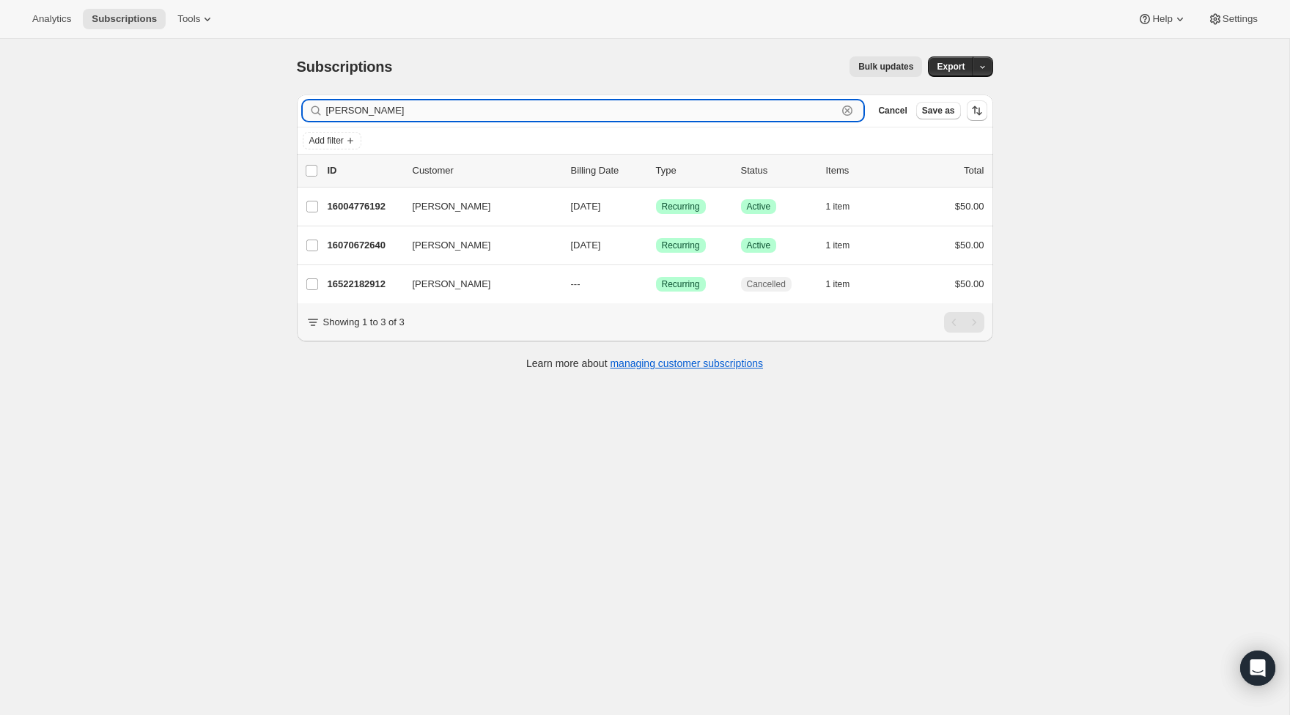
click at [491, 111] on input "holly" at bounding box center [581, 110] width 511 height 21
click at [490, 111] on input "holly" at bounding box center [581, 110] width 511 height 21
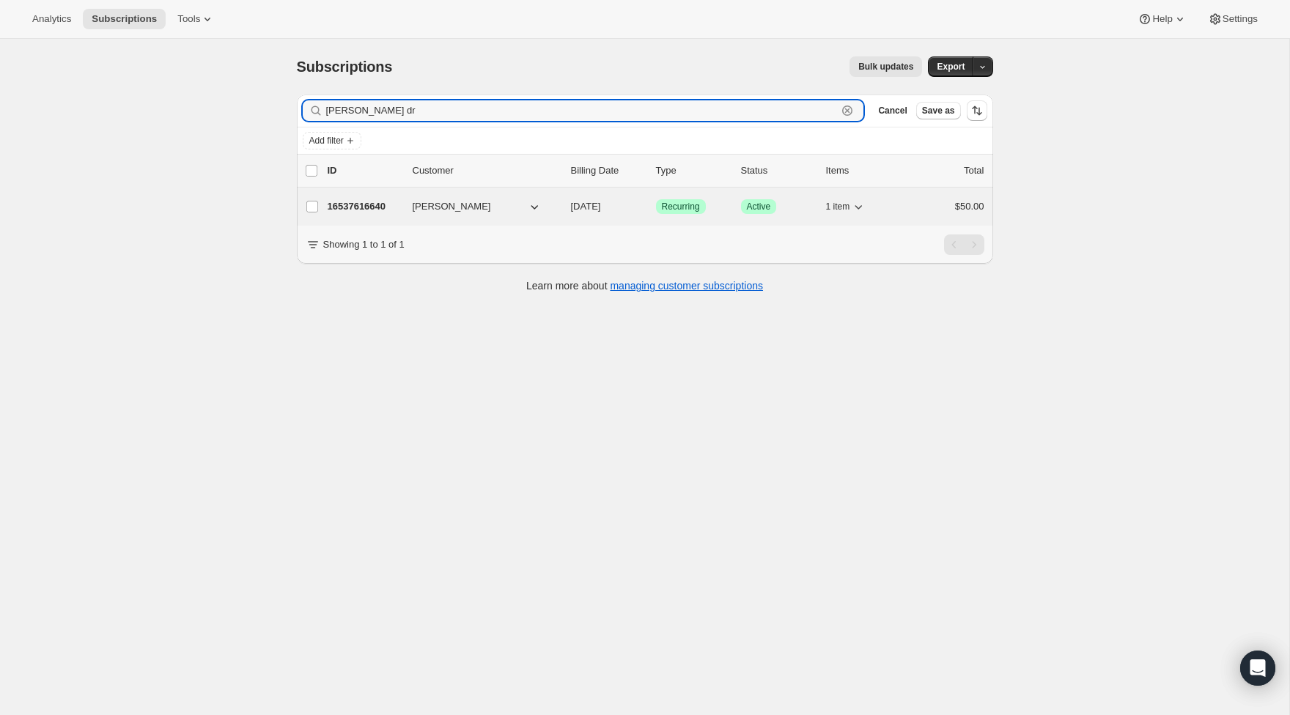
type input "[PERSON_NAME] dr"
click at [382, 206] on p "16537616640" at bounding box center [364, 206] width 73 height 15
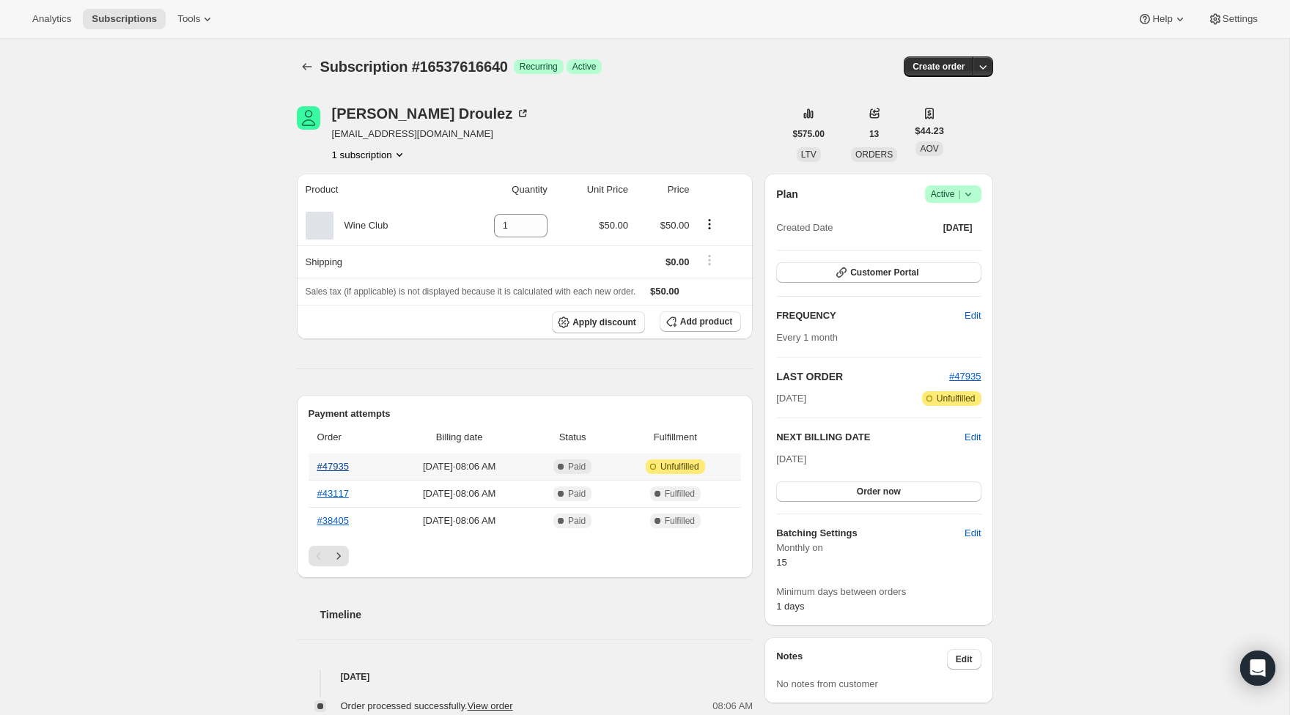
click at [349, 471] on link "#47935" at bounding box center [333, 466] width 32 height 11
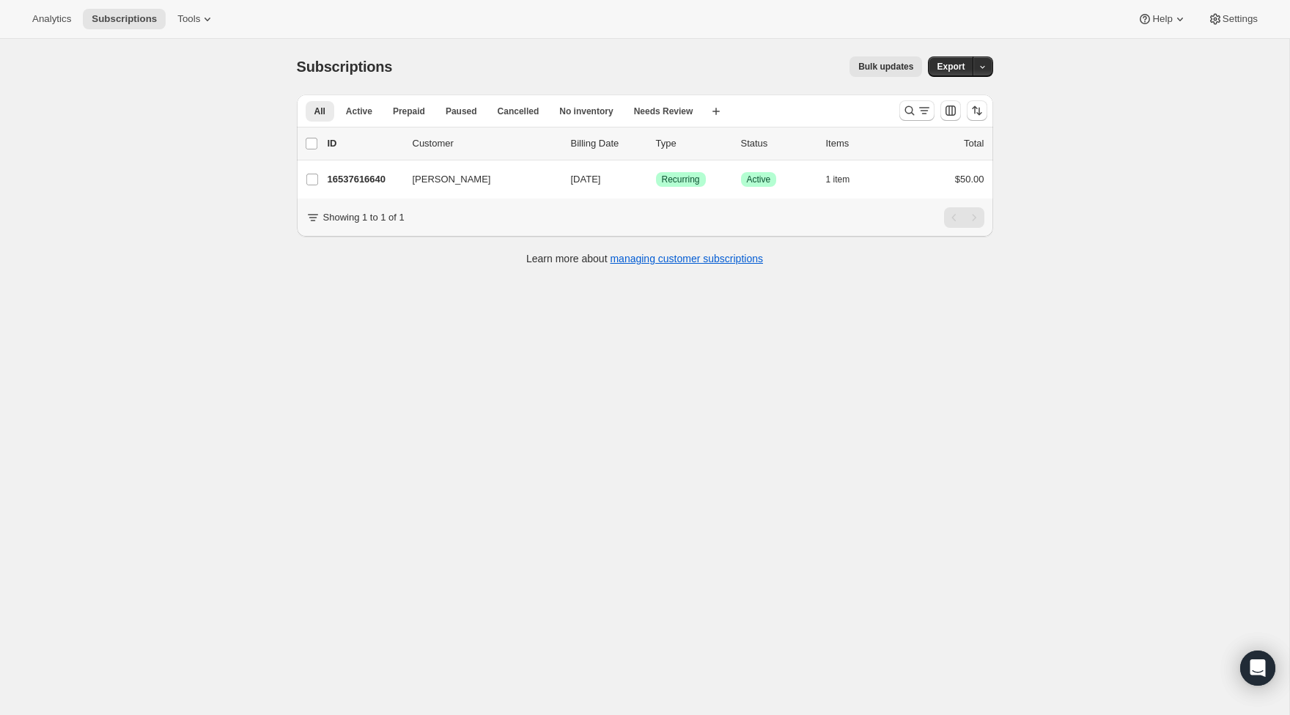
click at [895, 115] on div at bounding box center [943, 110] width 100 height 29
click at [902, 115] on icon "Search and filter results" at bounding box center [909, 110] width 15 height 15
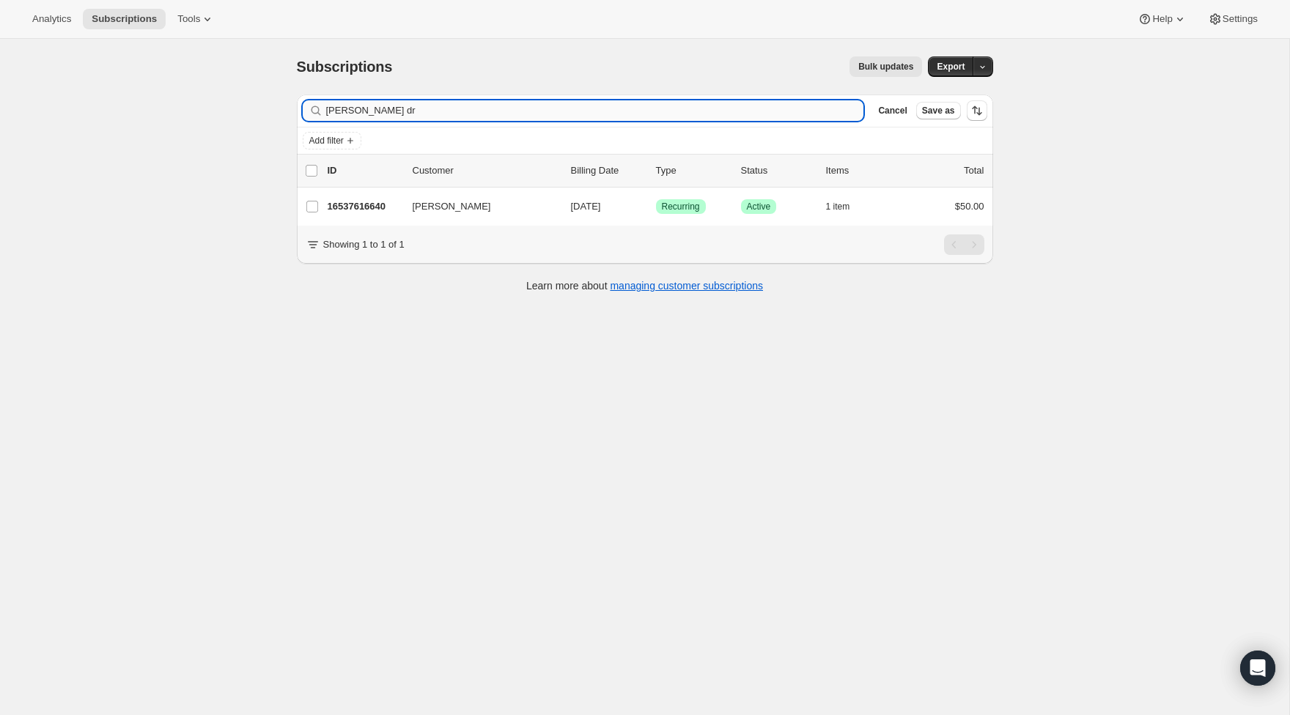
click at [822, 111] on input "[PERSON_NAME] dr" at bounding box center [595, 110] width 538 height 21
drag, startPoint x: 809, startPoint y: 109, endPoint x: 283, endPoint y: 74, distance: 527.2
click at [274, 74] on div "Subscriptions. This page is ready Subscriptions Bulk updates More actions Bulk …" at bounding box center [644, 396] width 1289 height 715
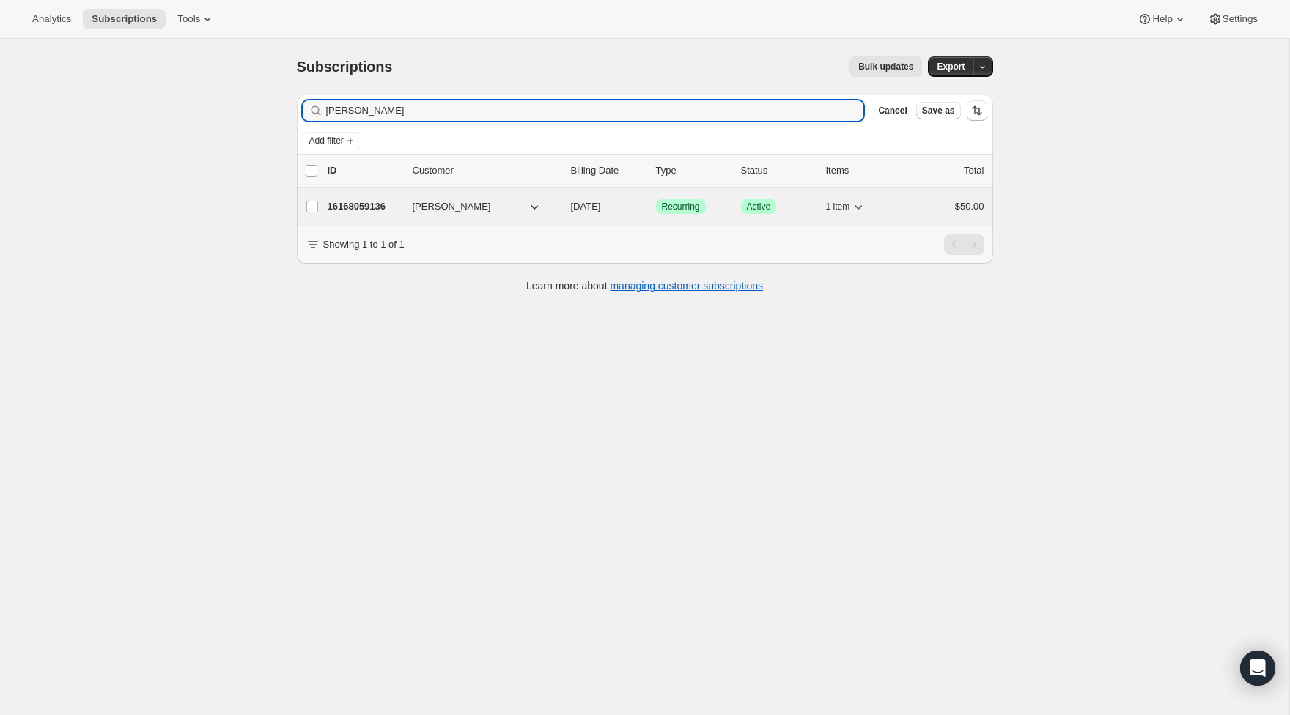
type input "[PERSON_NAME]"
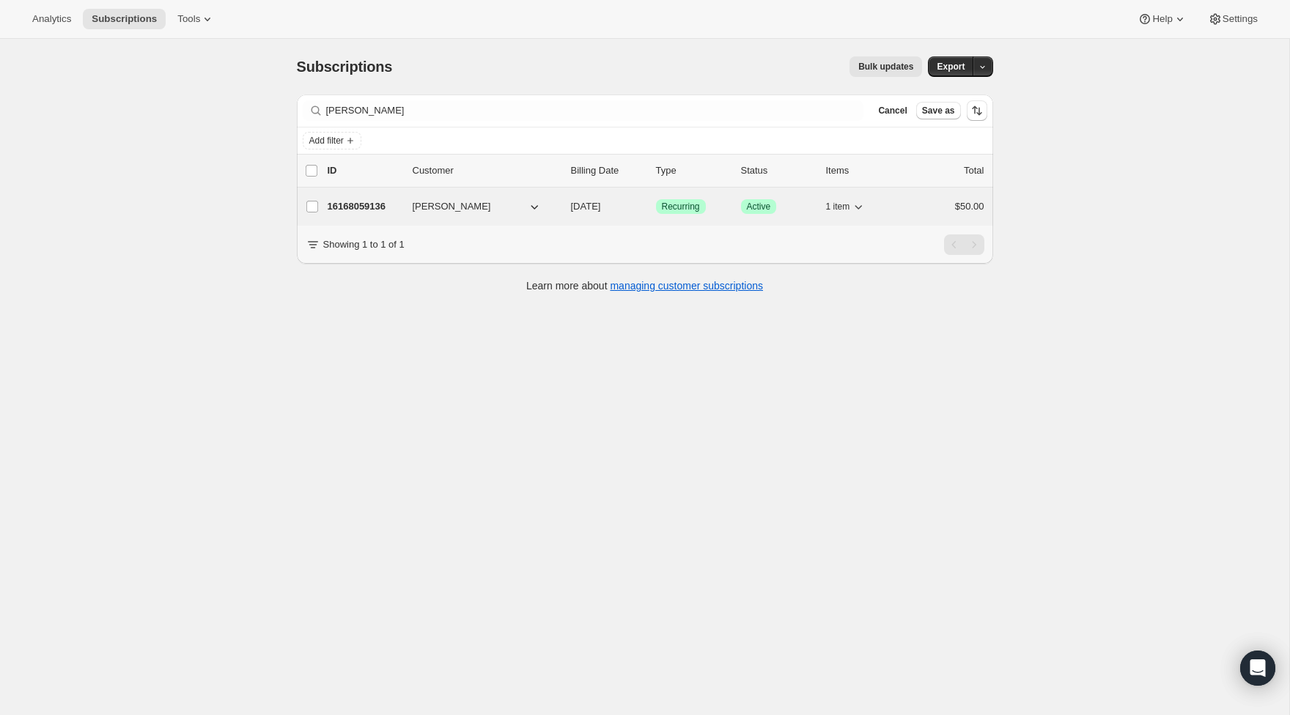
click at [369, 216] on div "16168059136 [PERSON_NAME] [DATE] Success Recurring Success Active 1 item $50.00" at bounding box center [656, 206] width 656 height 21
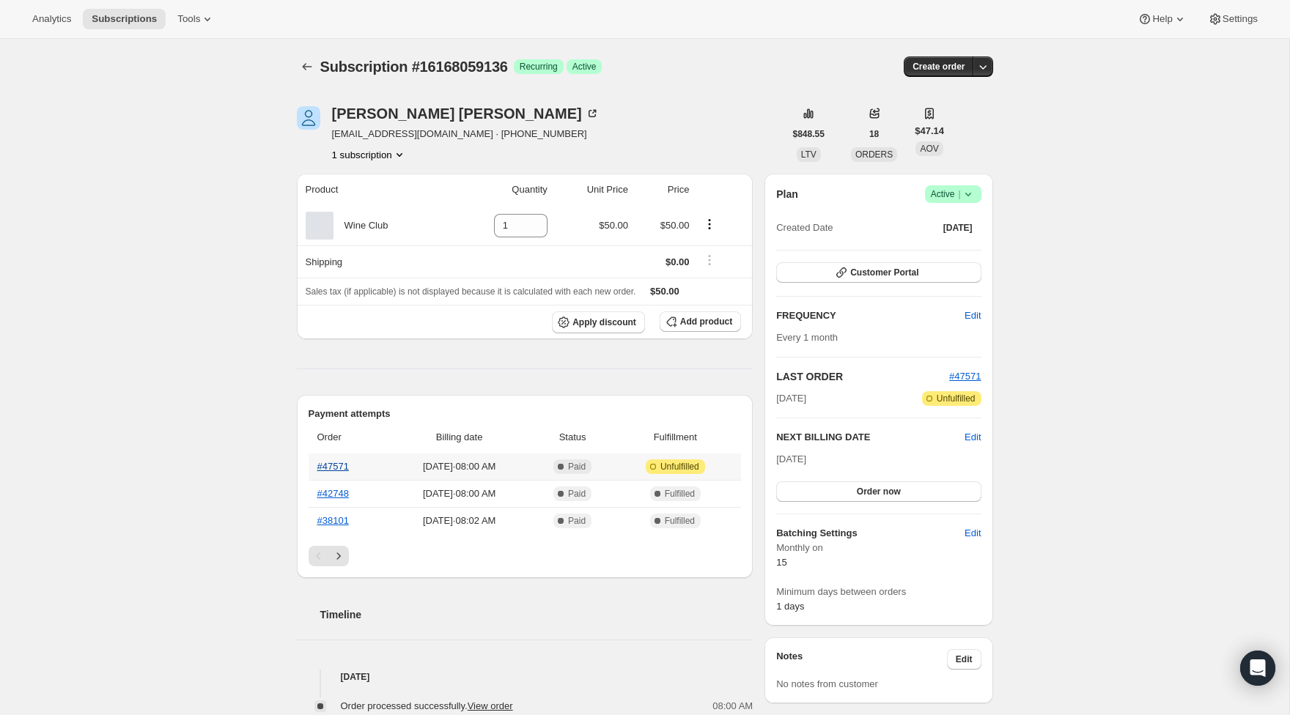
click at [341, 469] on link "#47571" at bounding box center [333, 466] width 32 height 11
click at [306, 65] on icon "Subscriptions" at bounding box center [307, 66] width 15 height 15
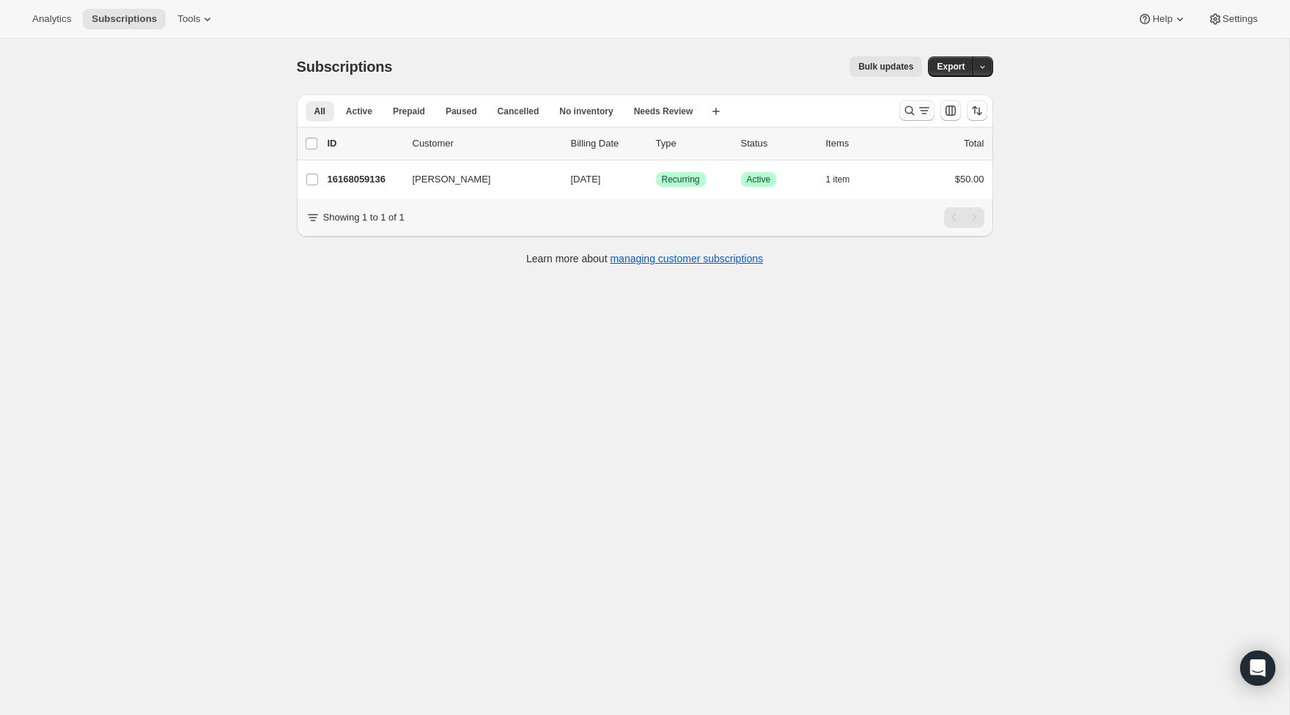
click at [899, 112] on button "Search and filter results" at bounding box center [916, 110] width 35 height 21
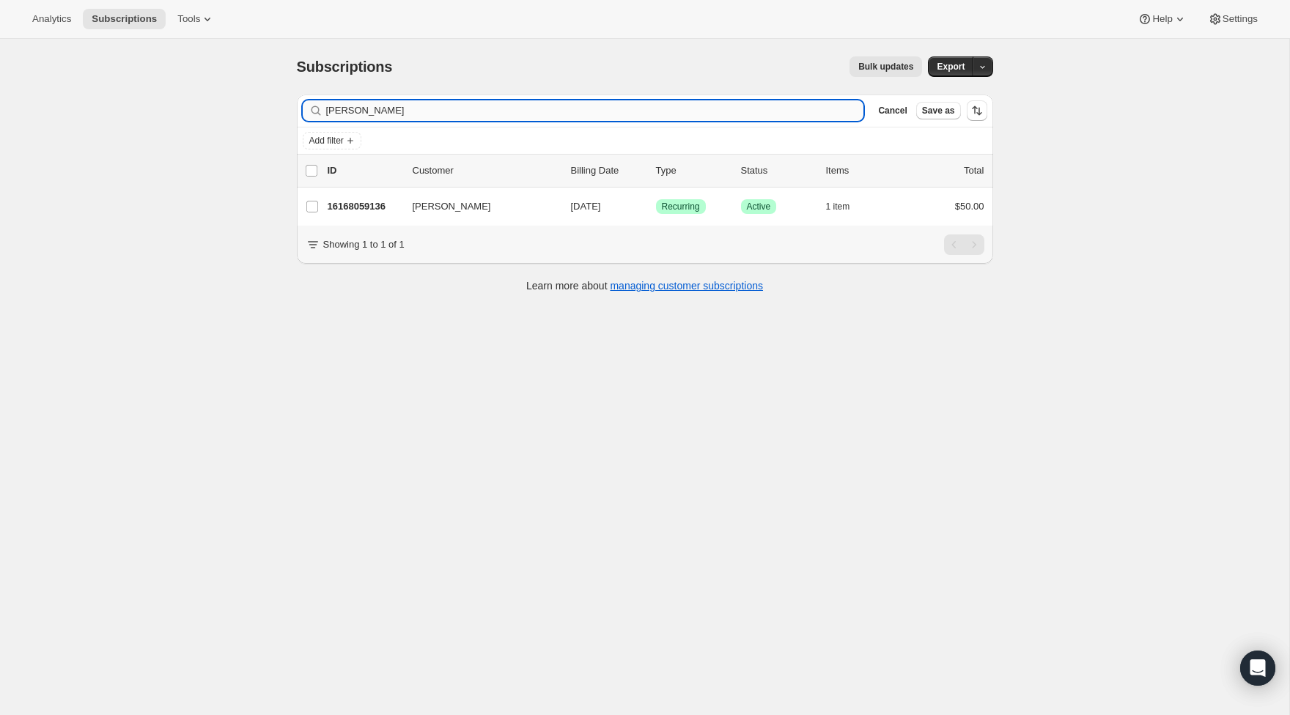
click at [489, 111] on input "[PERSON_NAME]" at bounding box center [595, 110] width 538 height 21
click at [489, 111] on input "jacobs" at bounding box center [595, 110] width 538 height 21
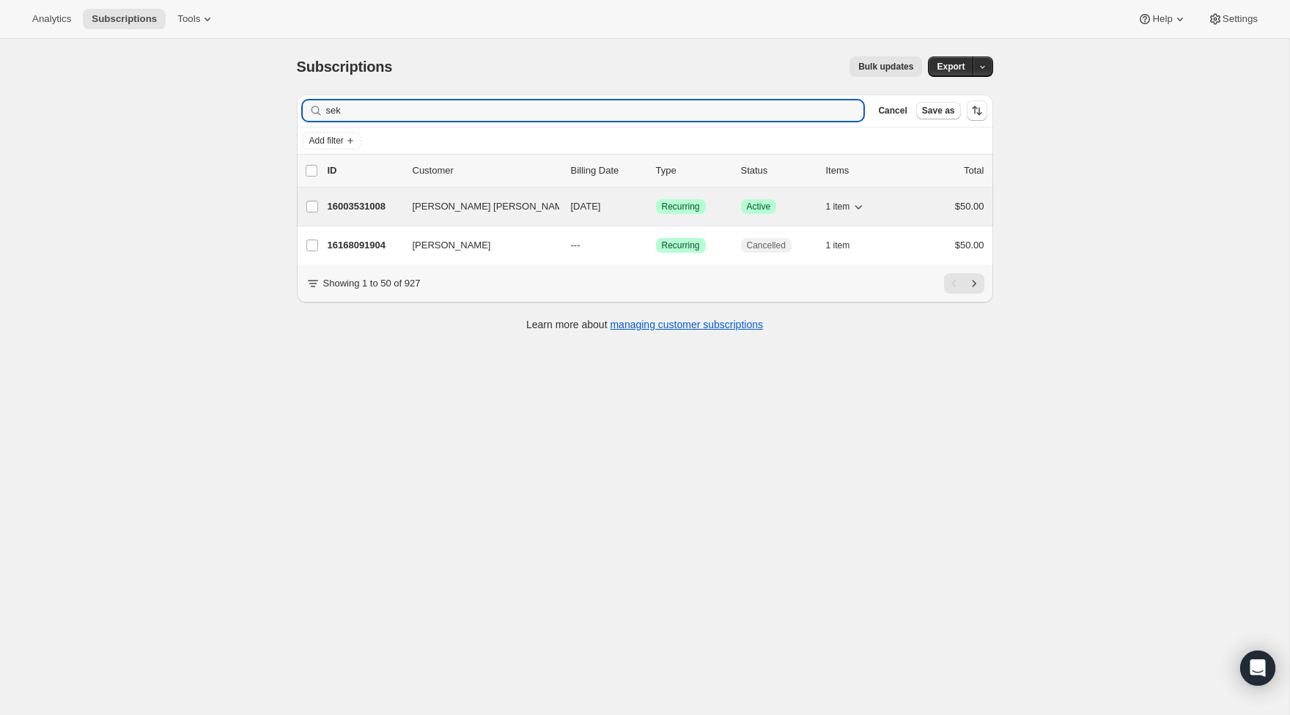
type input "sek"
click at [363, 202] on p "16003531008" at bounding box center [364, 206] width 73 height 15
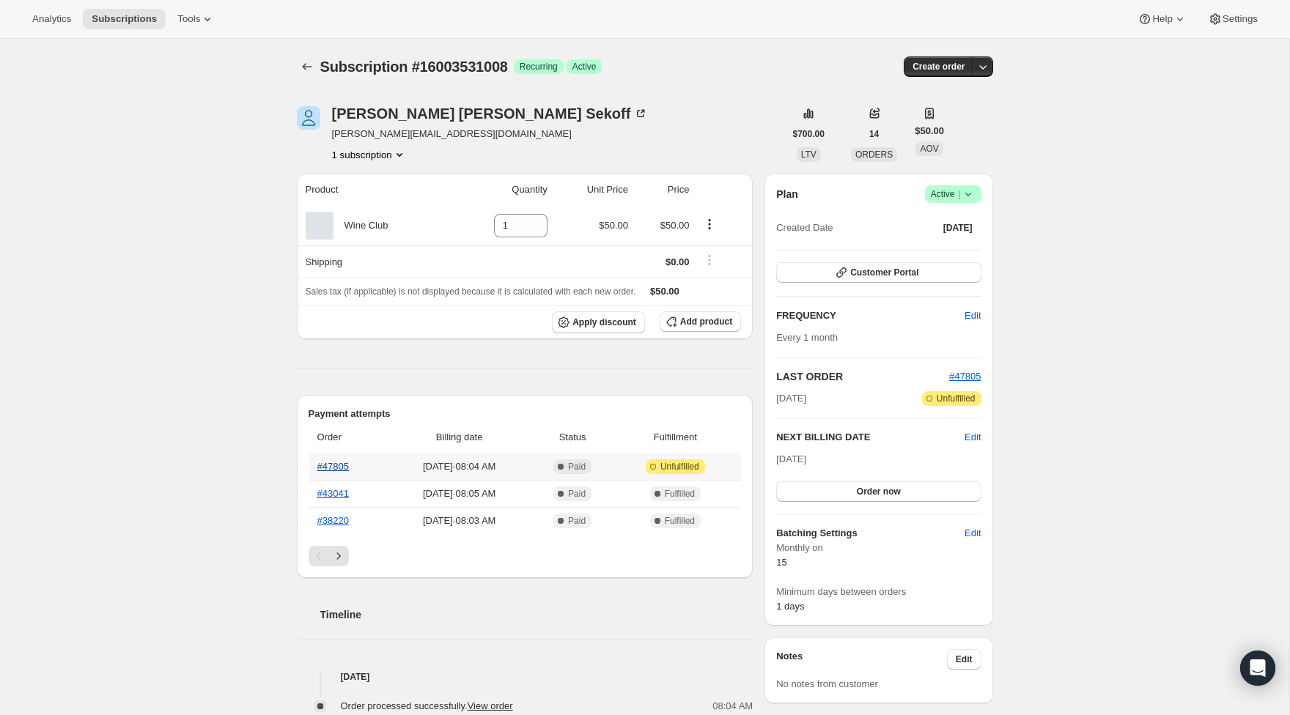
click at [333, 463] on link "#47805" at bounding box center [333, 466] width 32 height 11
click at [304, 64] on icon "Subscriptions" at bounding box center [307, 66] width 15 height 15
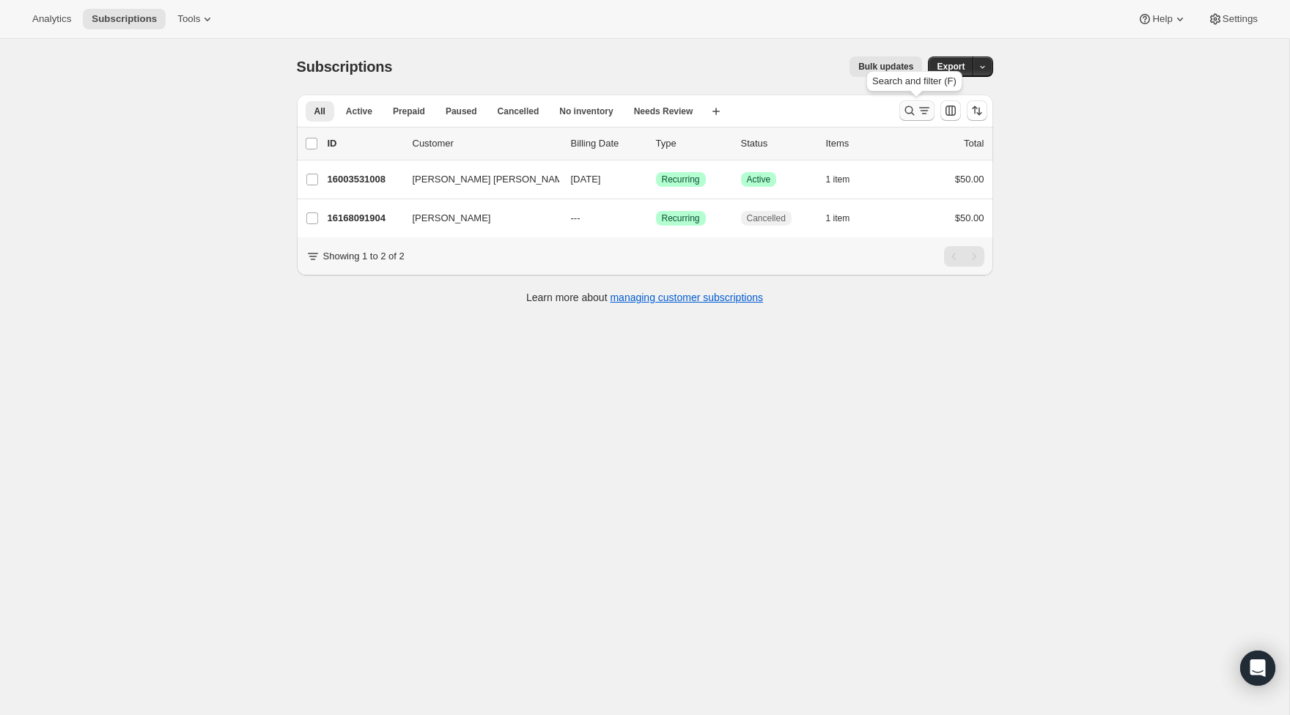
click at [916, 110] on div "Search and filter results" at bounding box center [916, 110] width 29 height 15
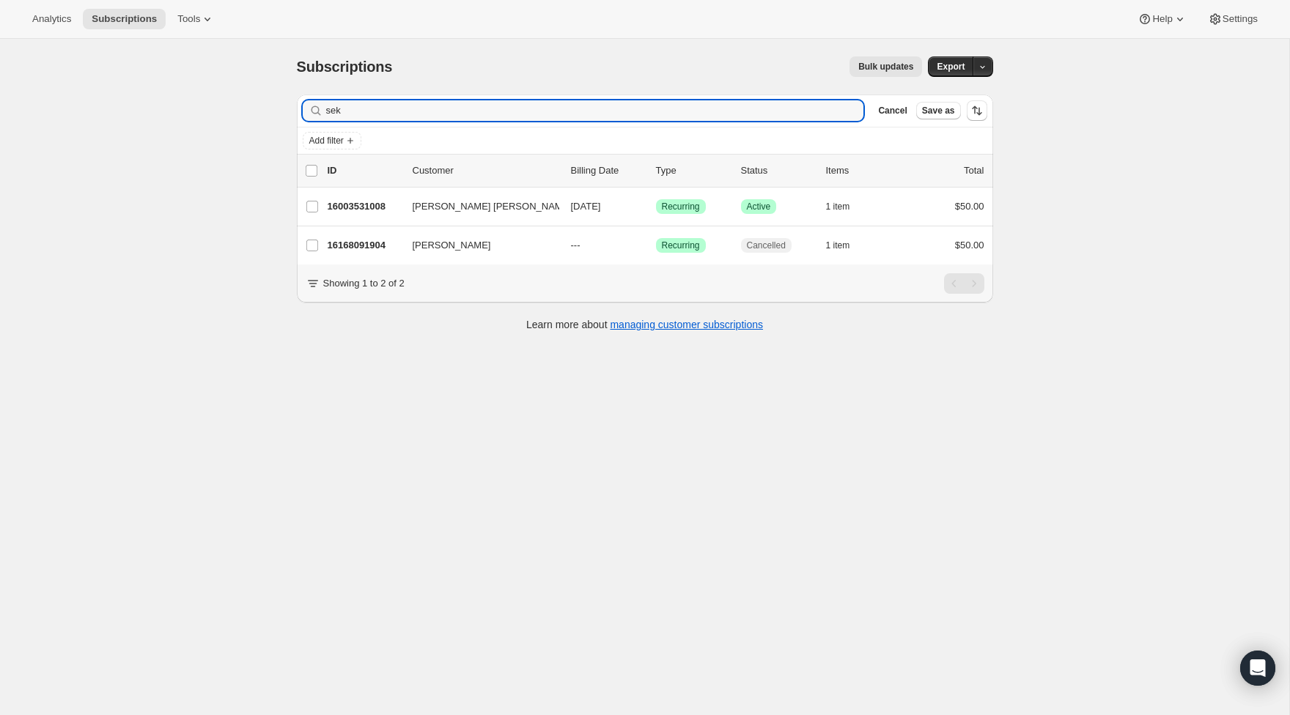
click at [844, 108] on div "sek Clear" at bounding box center [583, 110] width 561 height 21
click at [637, 111] on input "sek" at bounding box center [581, 110] width 511 height 21
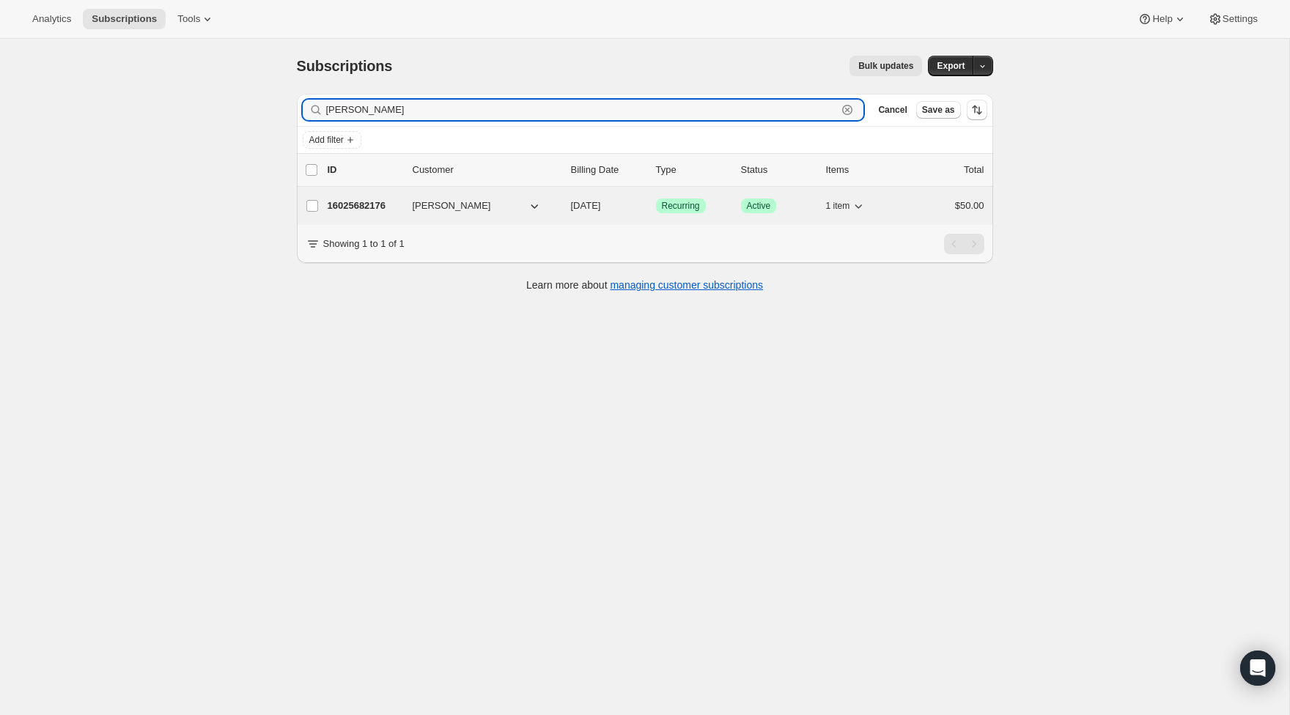
type input "[PERSON_NAME]"
click at [402, 215] on div "16025682176 [PERSON_NAME] [DATE] Success Recurring Success Active 1 item $50.00" at bounding box center [656, 206] width 656 height 21
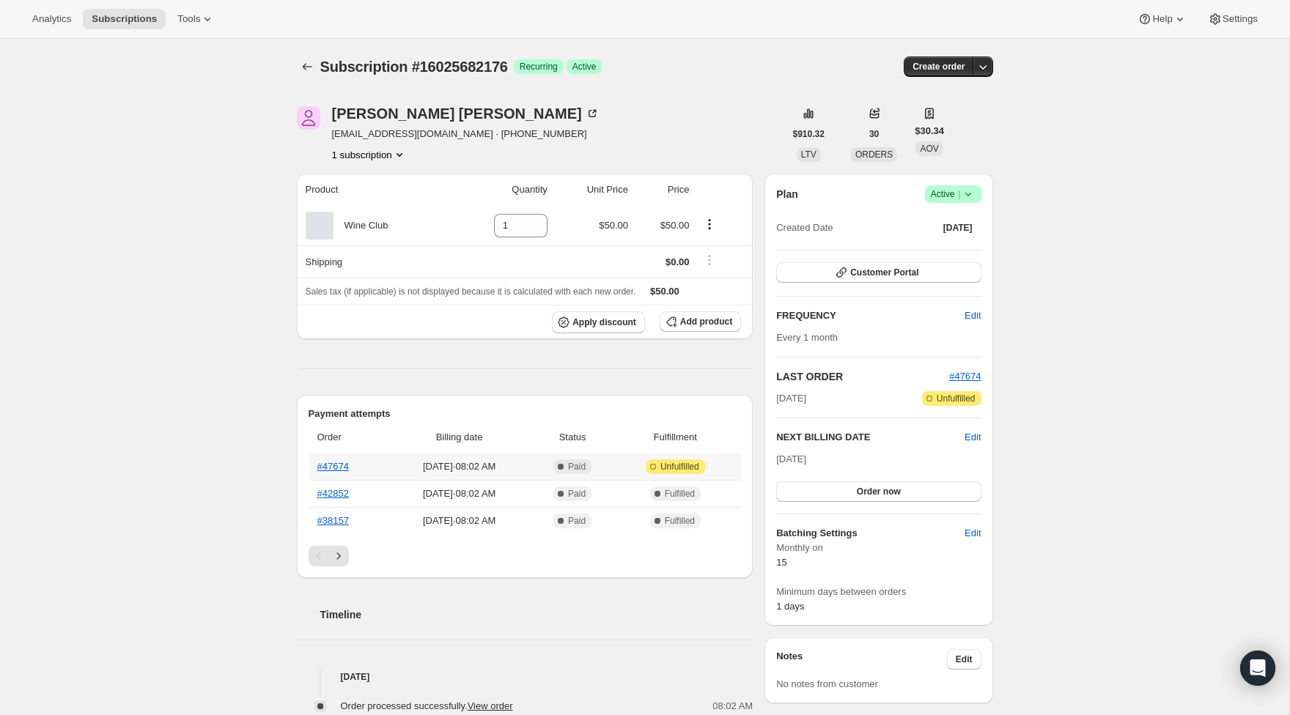
click at [317, 457] on th "#47674" at bounding box center [347, 467] width 79 height 26
click at [341, 466] on link "#47674" at bounding box center [333, 466] width 32 height 11
click at [308, 73] on icon "Subscriptions" at bounding box center [307, 66] width 15 height 15
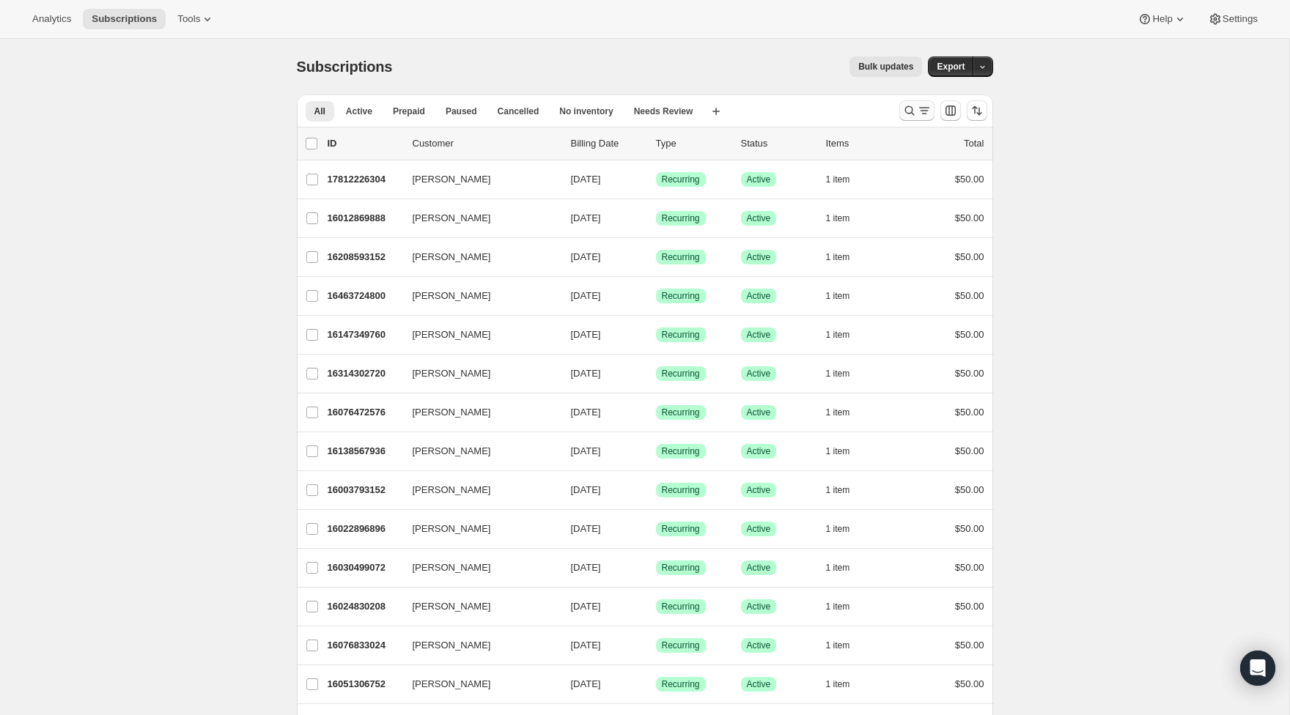
click at [909, 111] on icon "Search and filter results" at bounding box center [909, 110] width 15 height 15
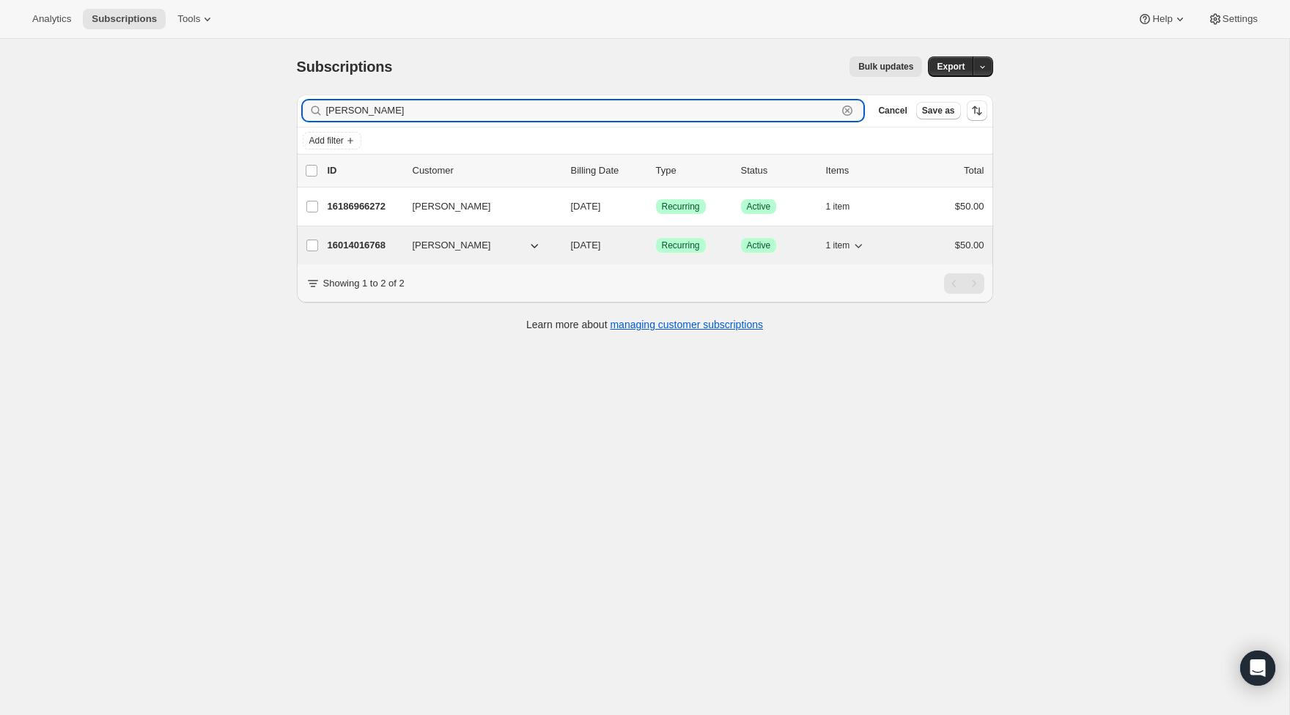
type input "[PERSON_NAME]"
click at [358, 239] on p "16014016768" at bounding box center [364, 245] width 73 height 15
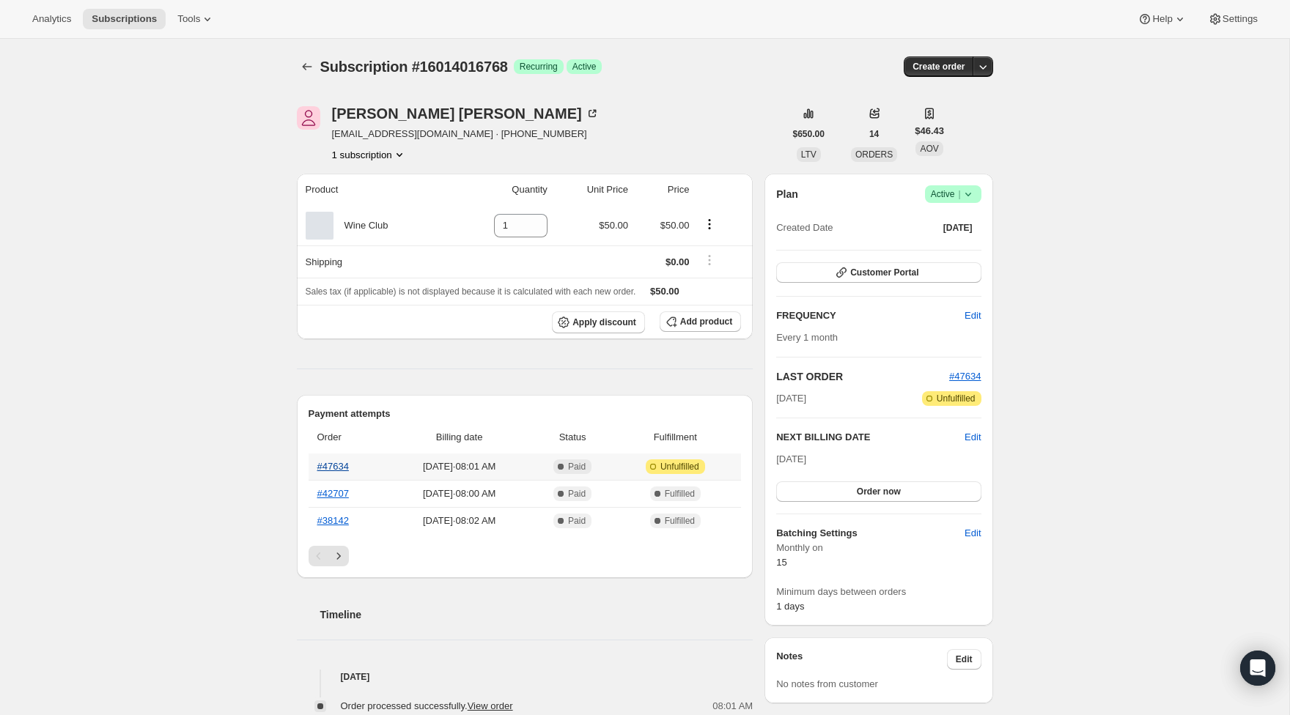
click at [342, 472] on link "#47634" at bounding box center [333, 466] width 32 height 11
